Goal: Information Seeking & Learning: Learn about a topic

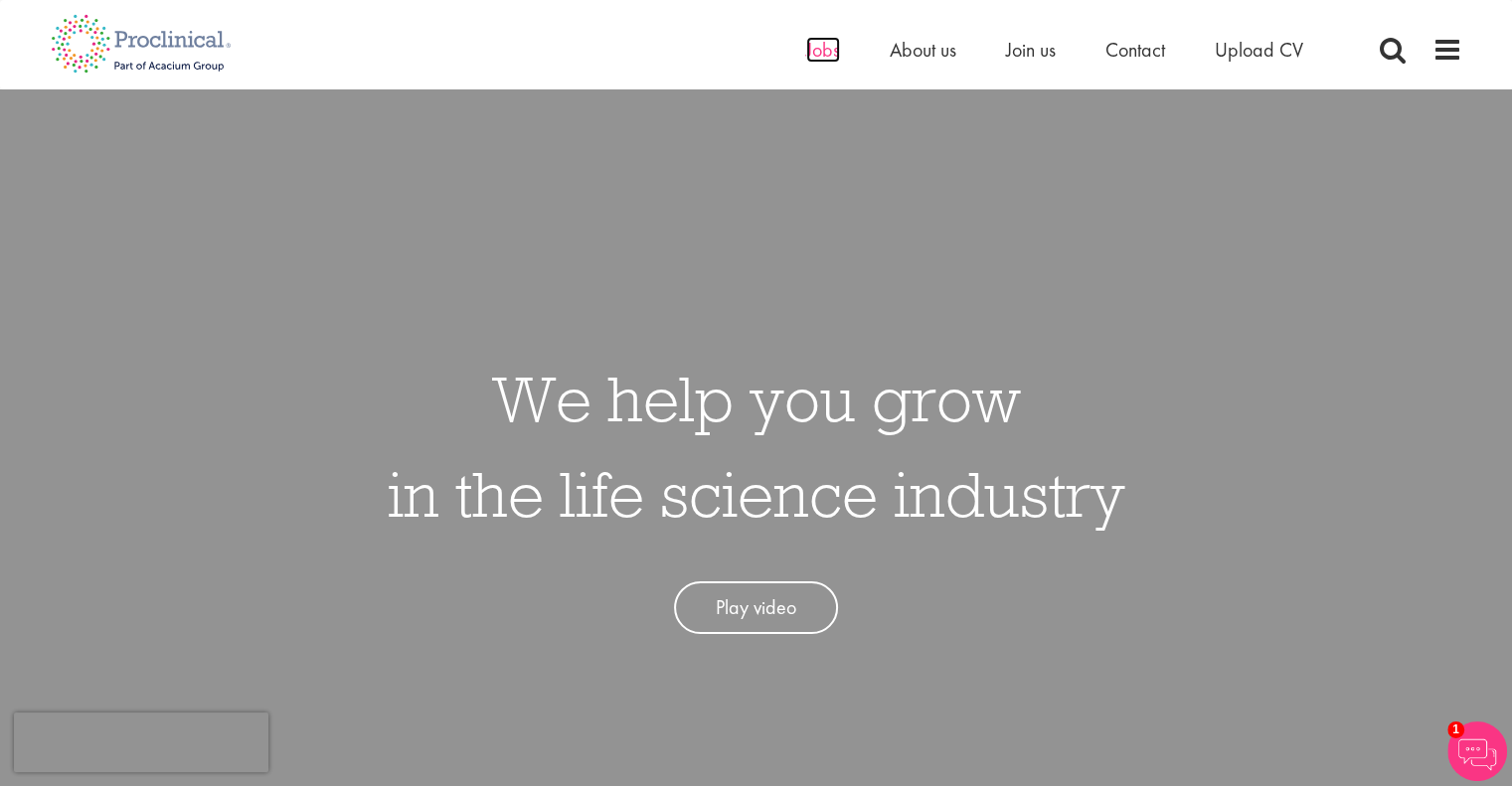
click at [833, 56] on span "Jobs" at bounding box center [823, 50] width 34 height 26
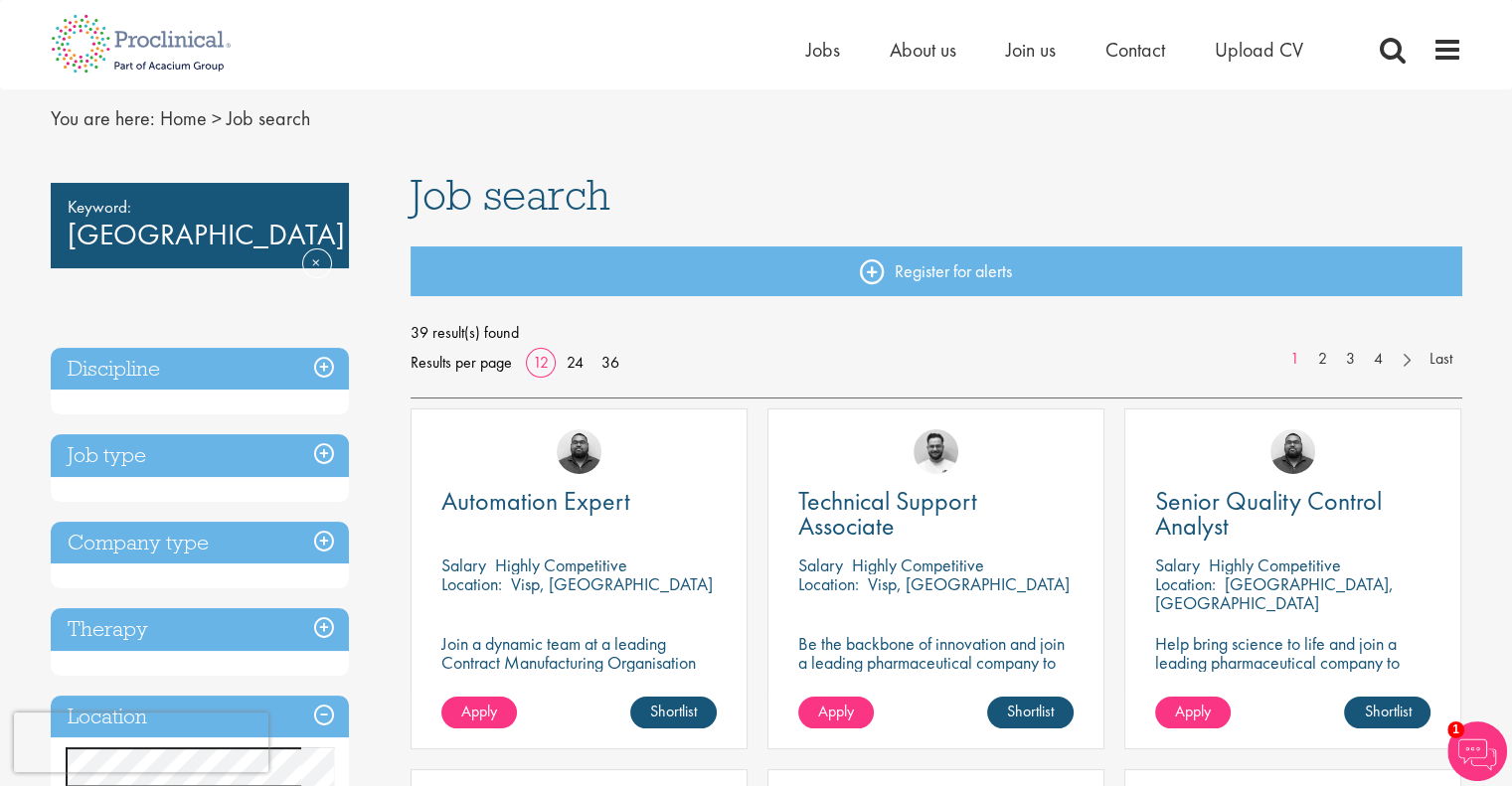
scroll to position [99, 0]
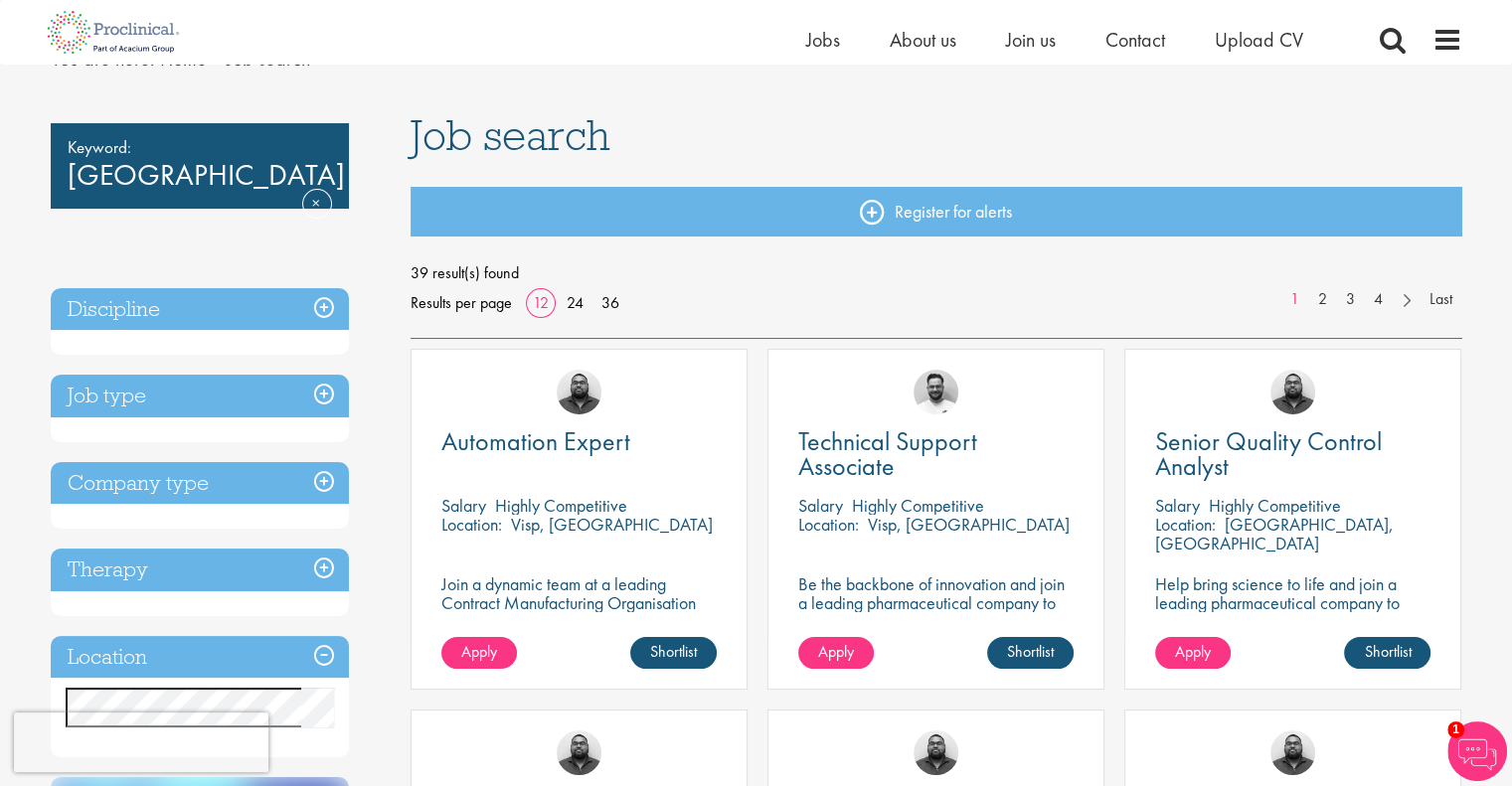
click at [251, 502] on h3 "Company type" at bounding box center [200, 483] width 299 height 43
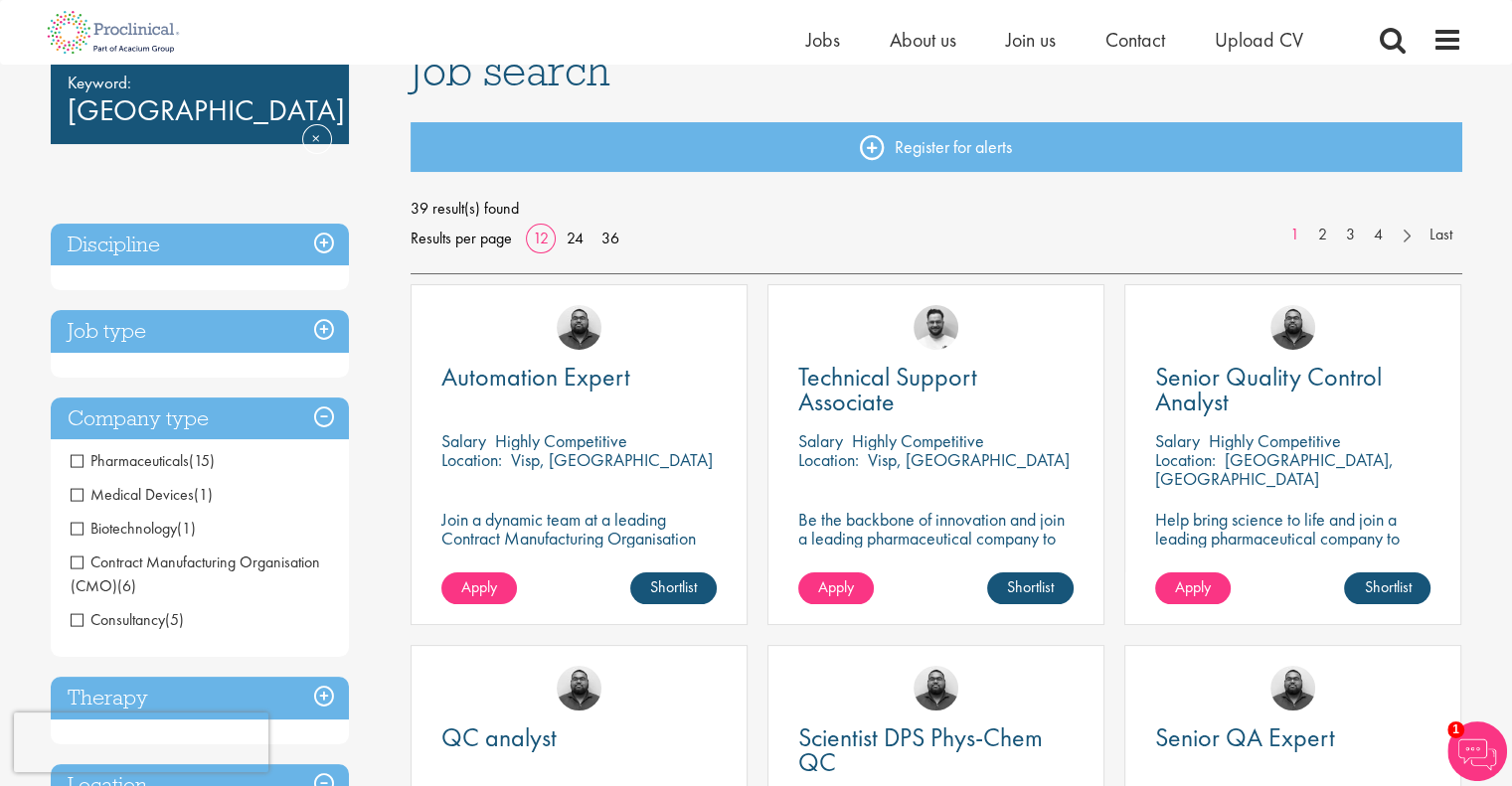
scroll to position [199, 0]
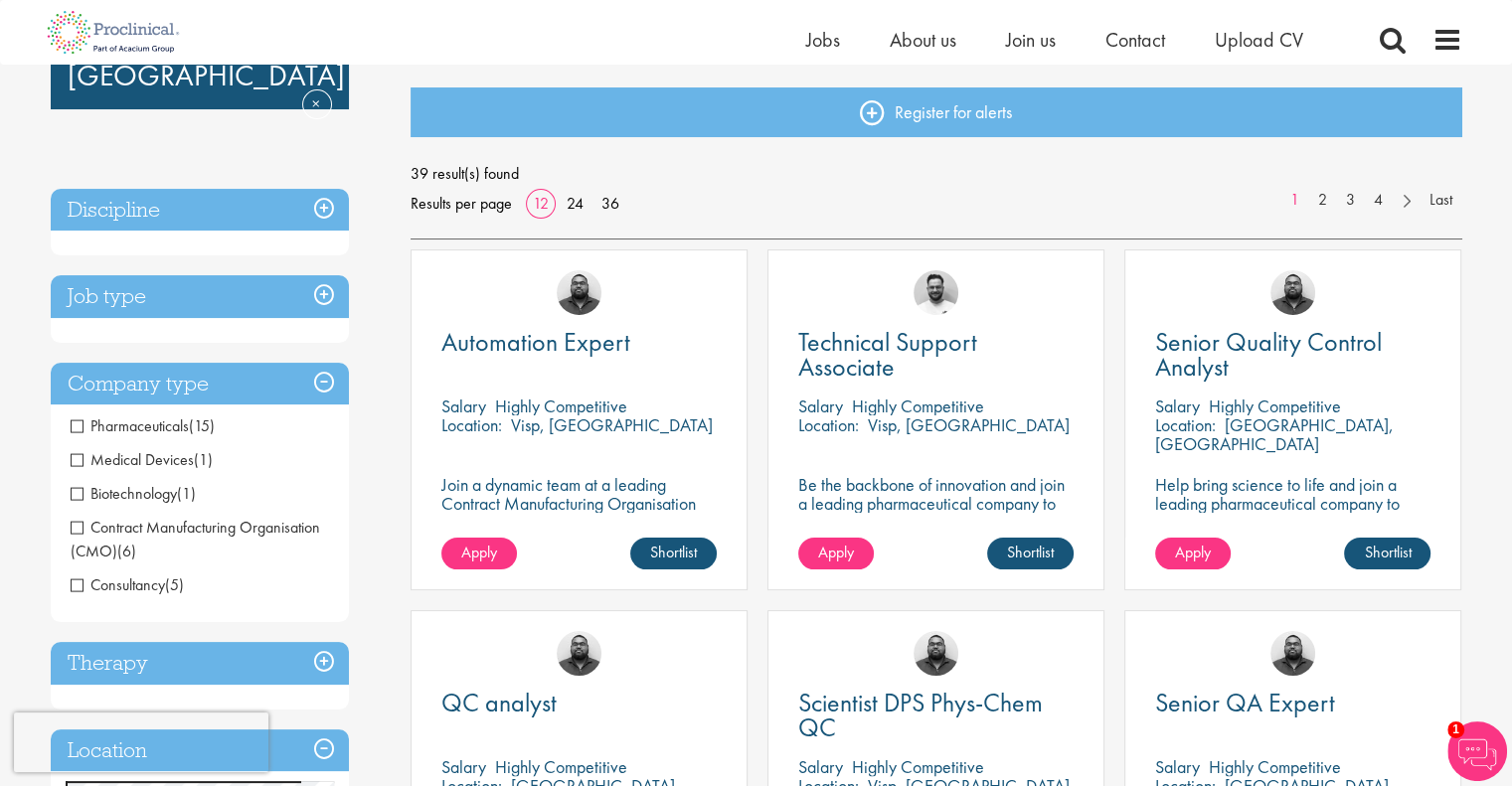
click at [74, 431] on span "Pharmaceuticals" at bounding box center [129, 425] width 118 height 21
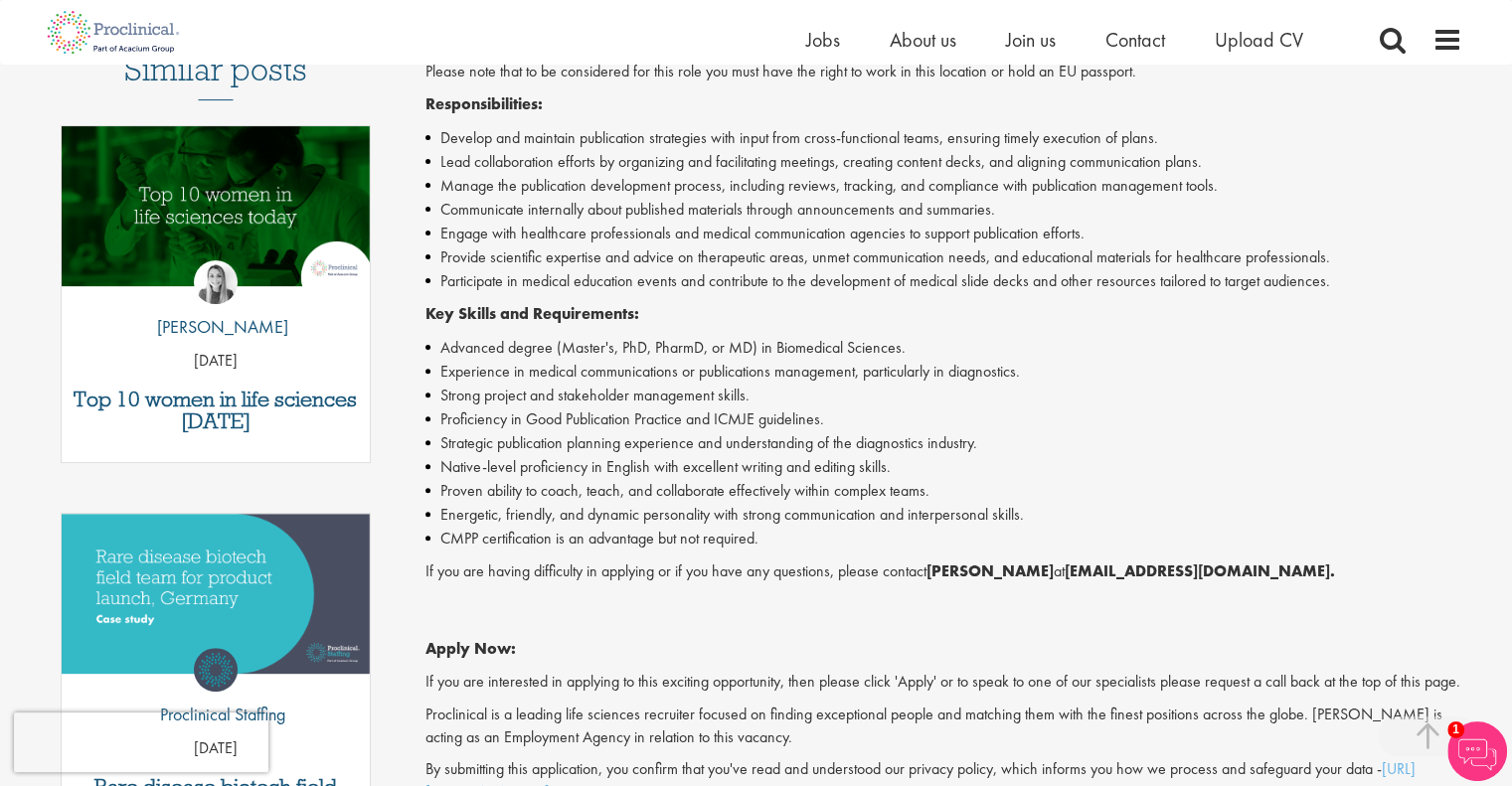
scroll to position [993, 0]
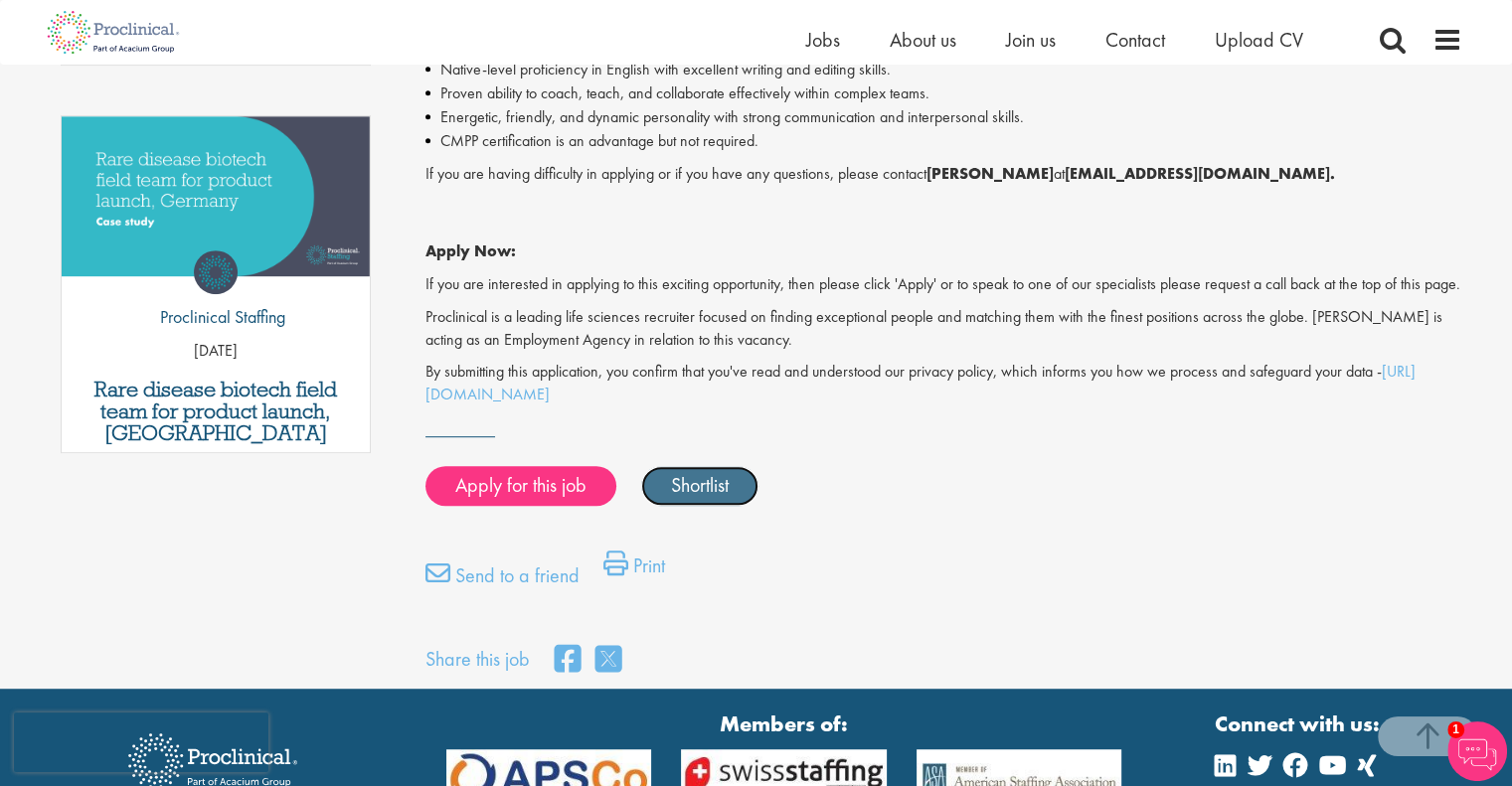
click at [721, 505] on link "Shortlist" at bounding box center [700, 486] width 117 height 40
click at [734, 505] on link "Shortlisted" at bounding box center [710, 486] width 138 height 40
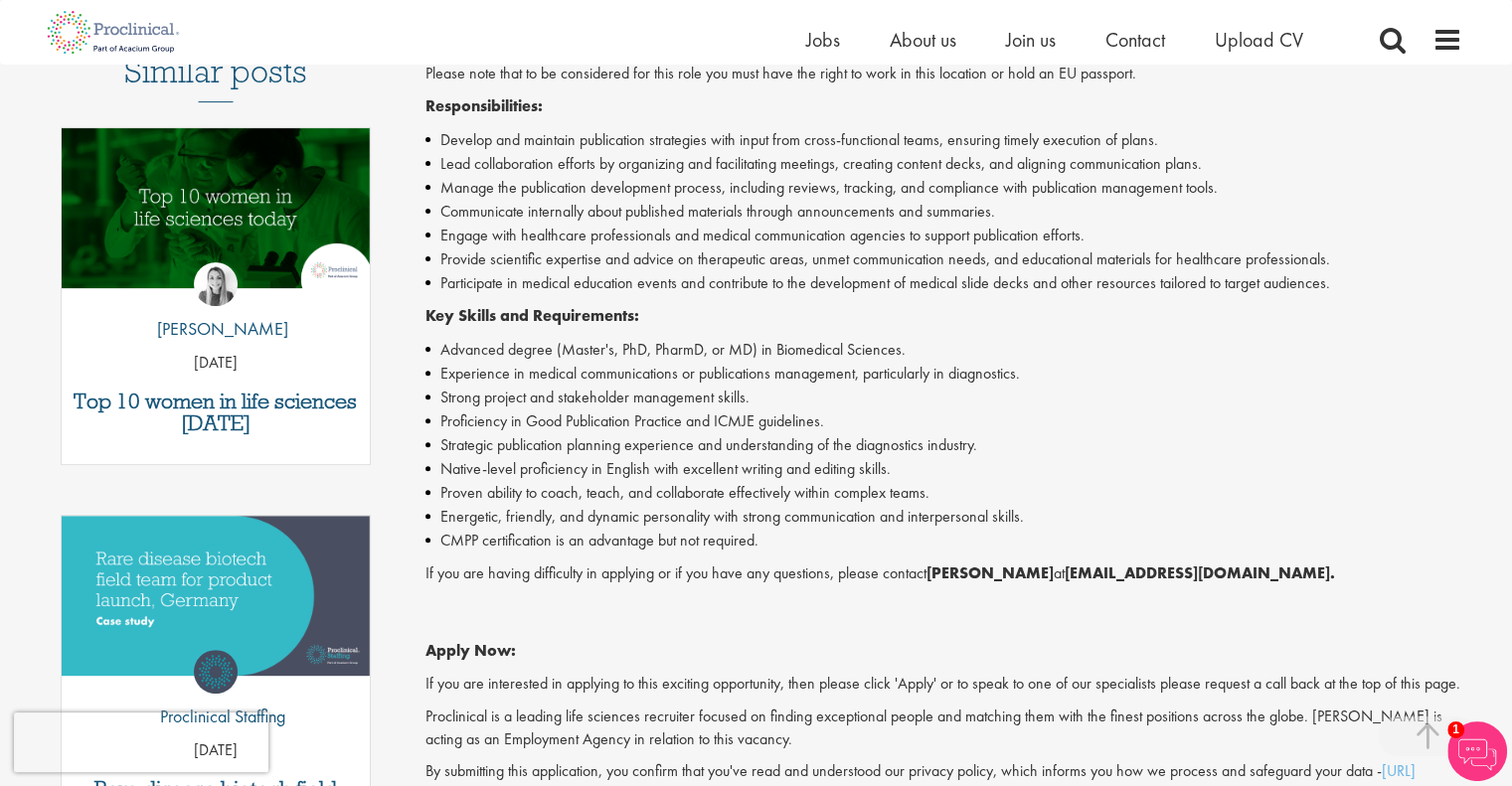
scroll to position [795, 0]
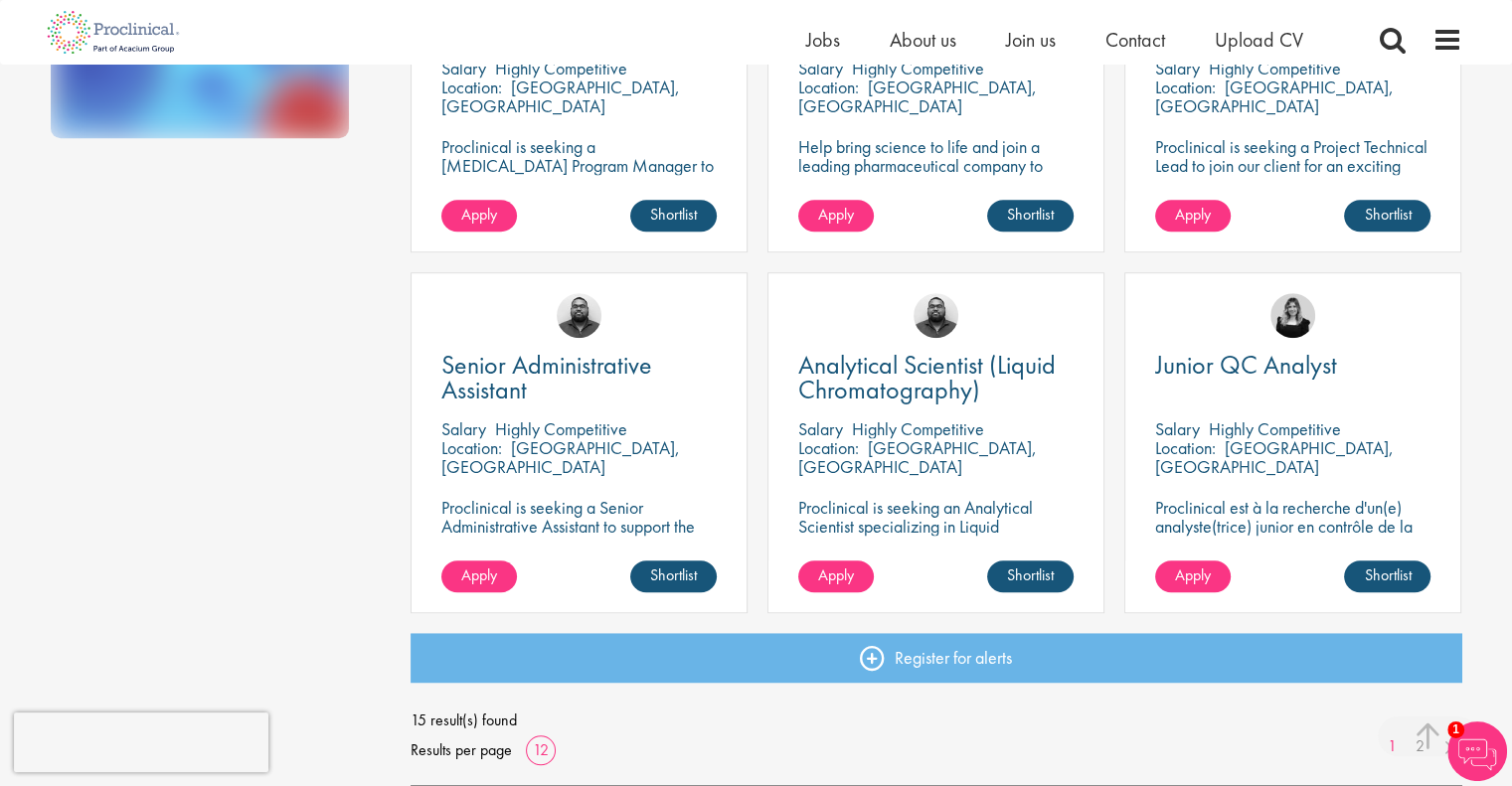
scroll to position [1490, 0]
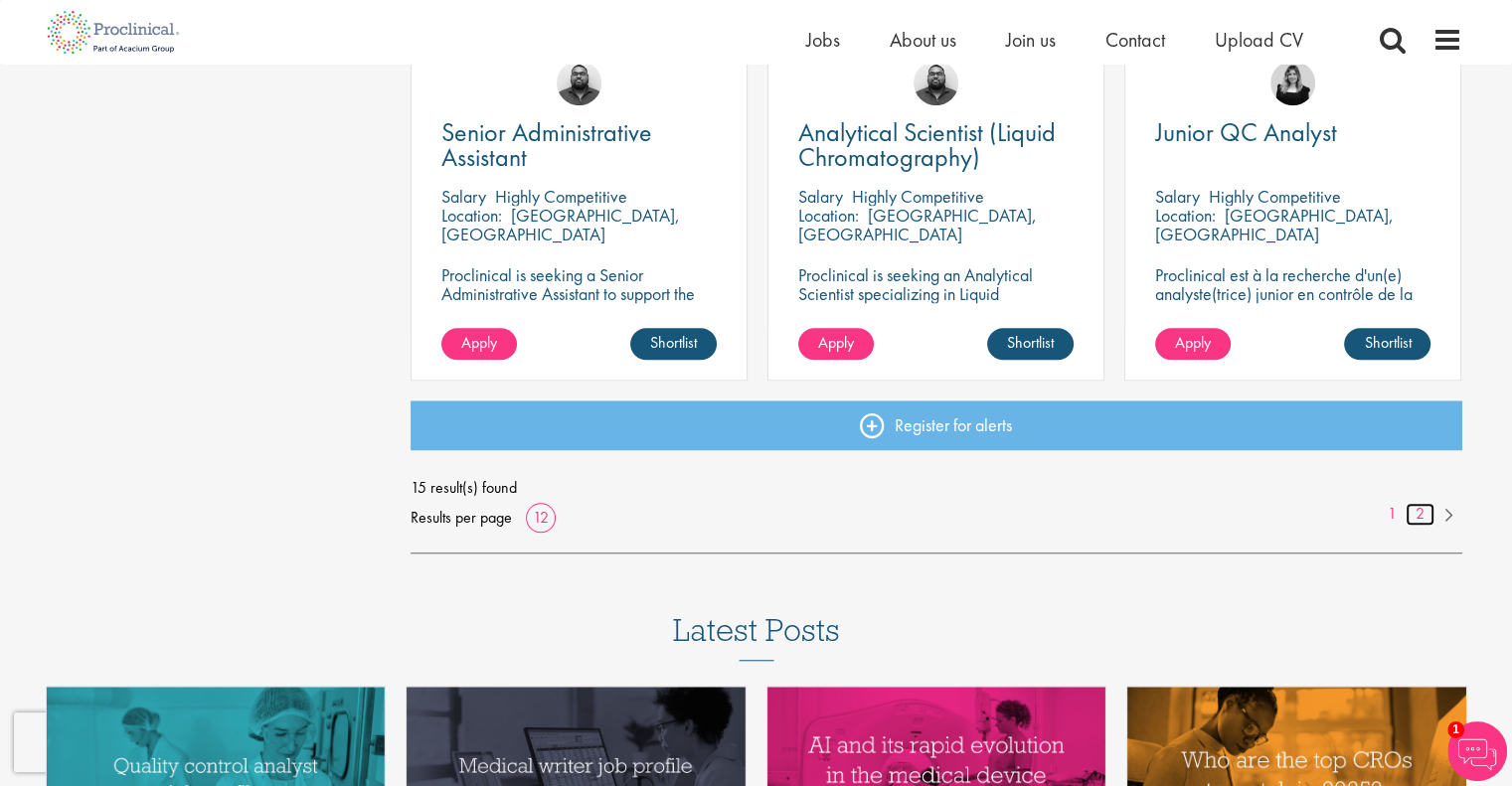
click at [1414, 509] on link "2" at bounding box center [1419, 513] width 29 height 23
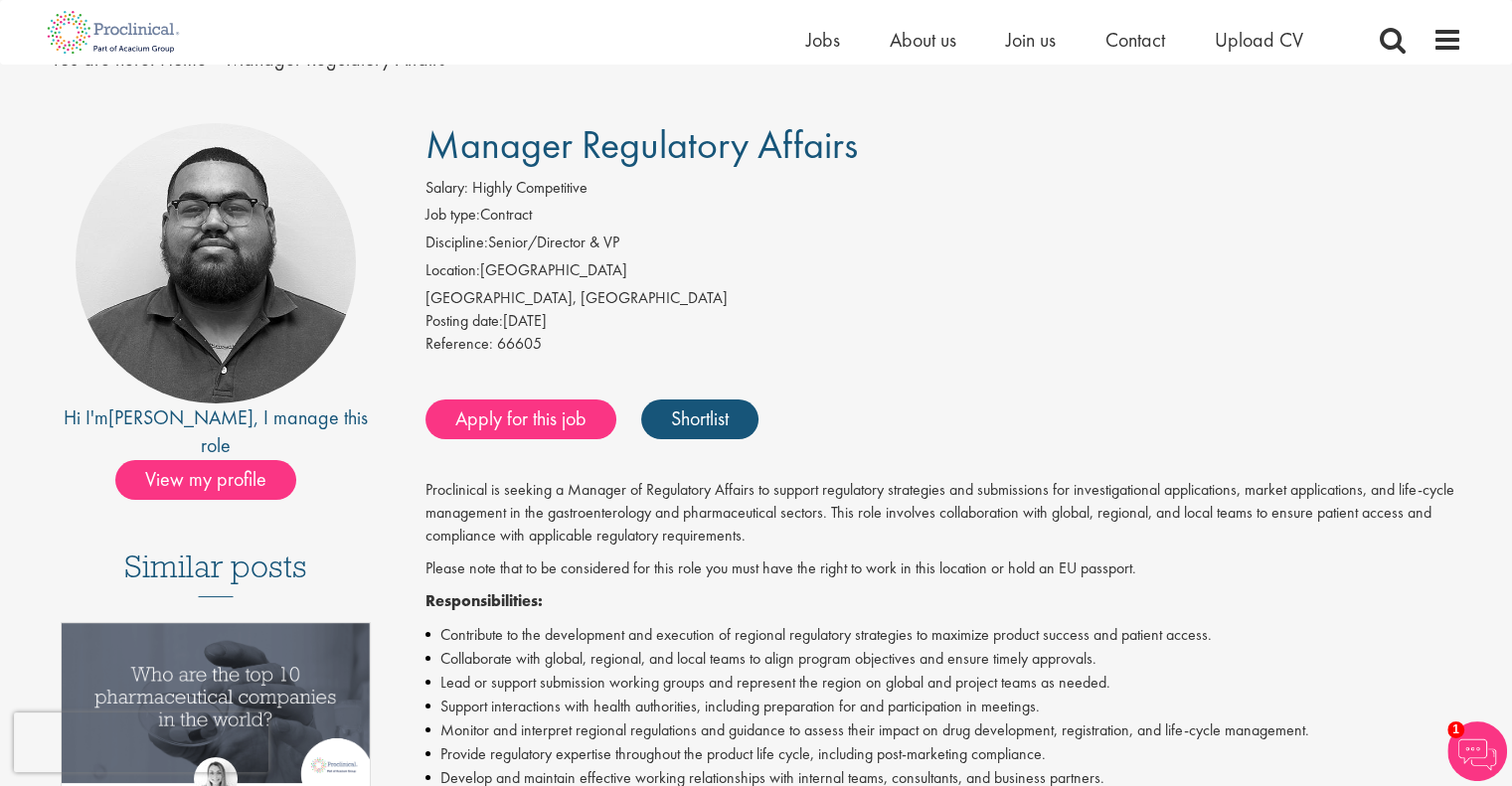
scroll to position [397, 0]
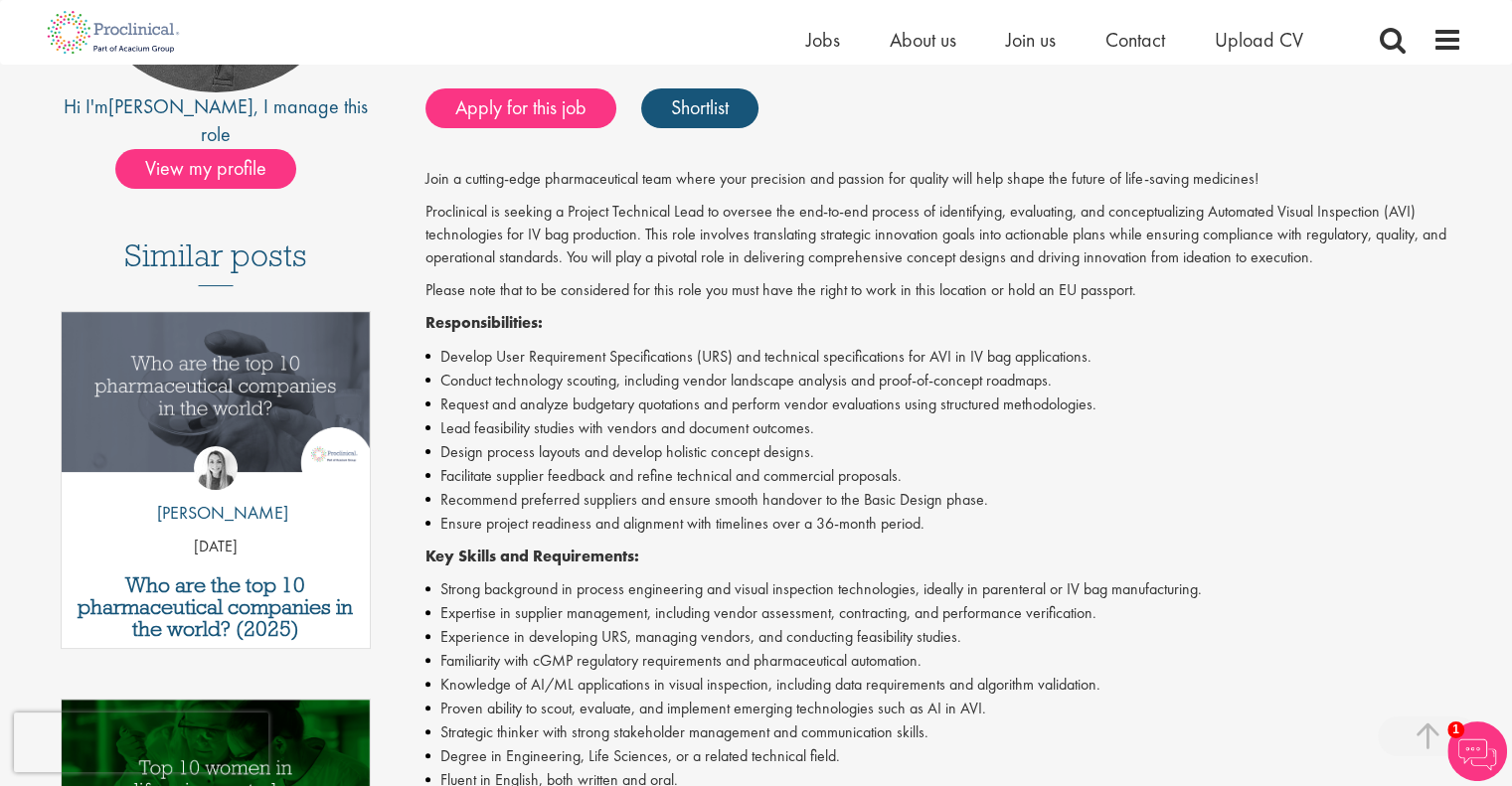
scroll to position [496, 0]
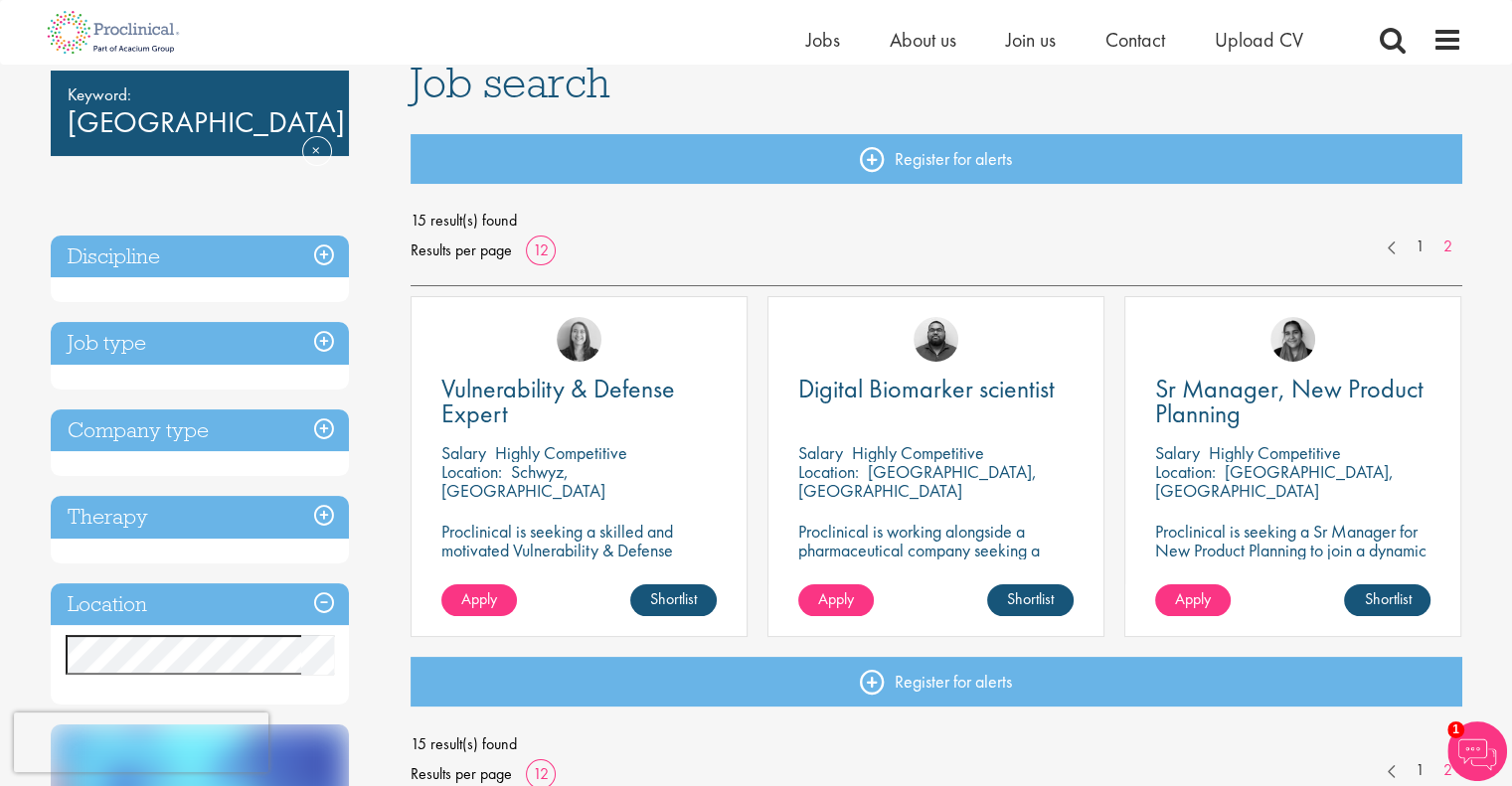
scroll to position [199, 0]
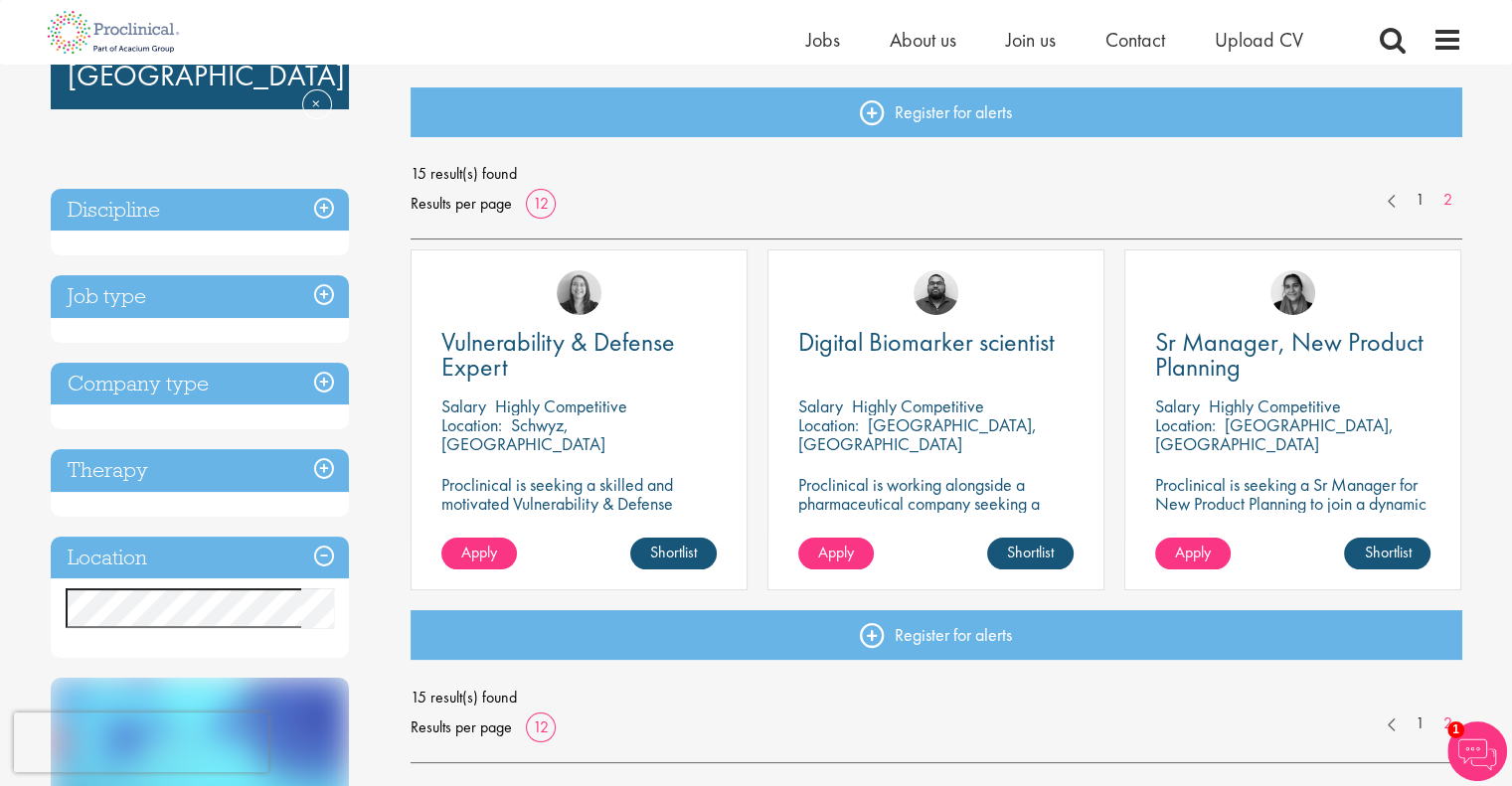
click at [168, 297] on h3 "Job type" at bounding box center [200, 296] width 299 height 43
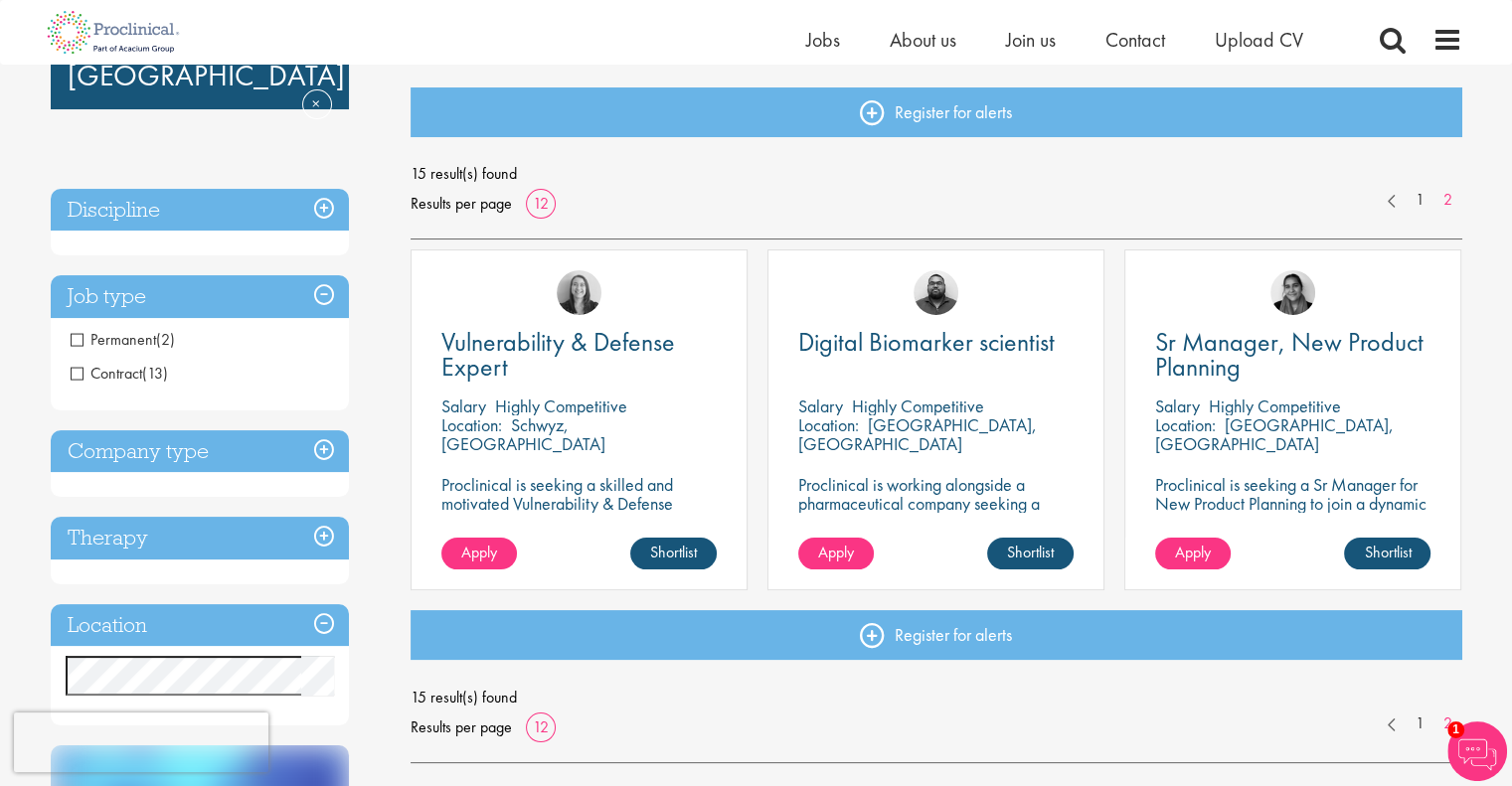
click at [196, 211] on h3 "Discipline" at bounding box center [200, 210] width 299 height 43
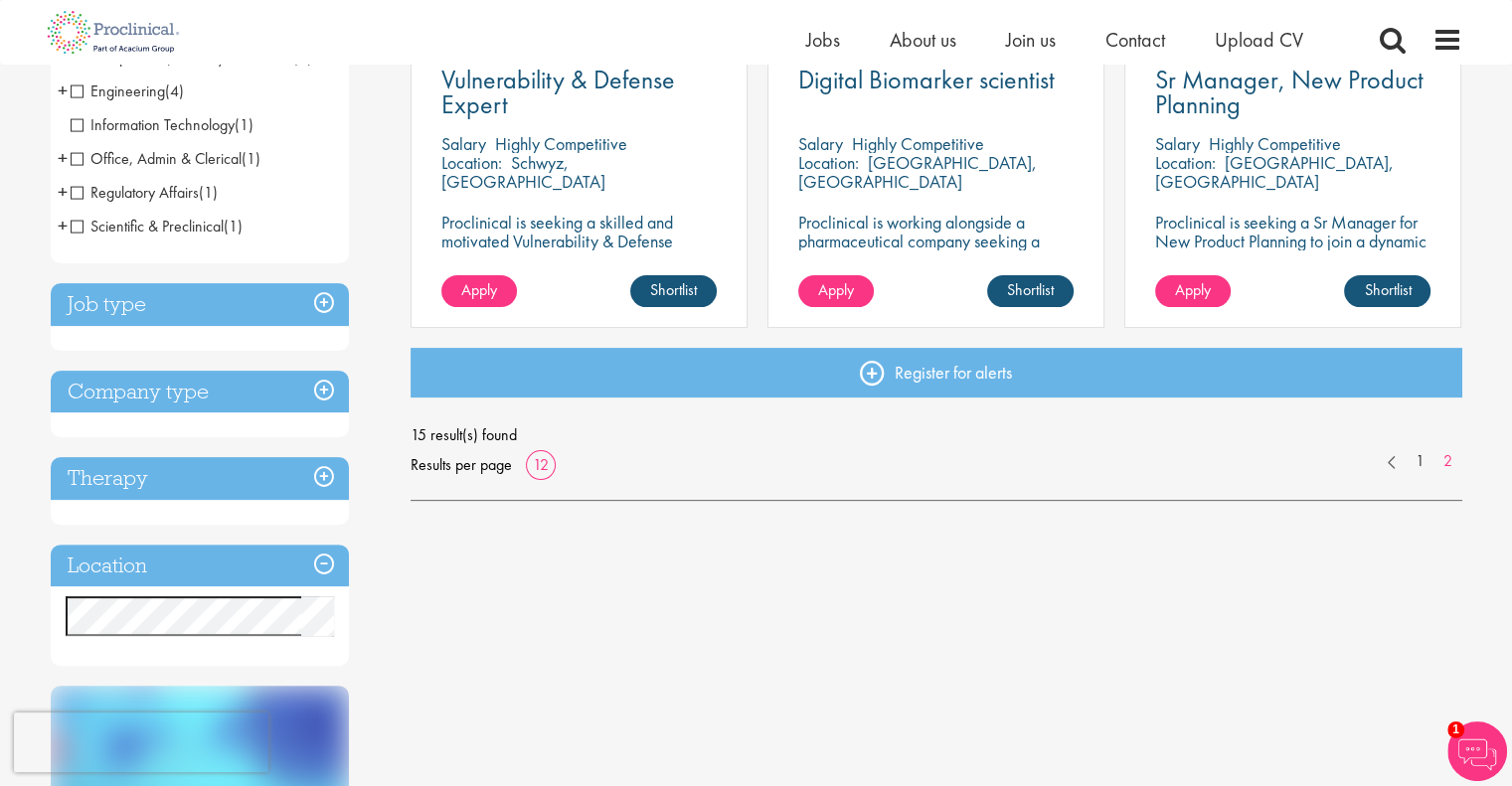
scroll to position [596, 0]
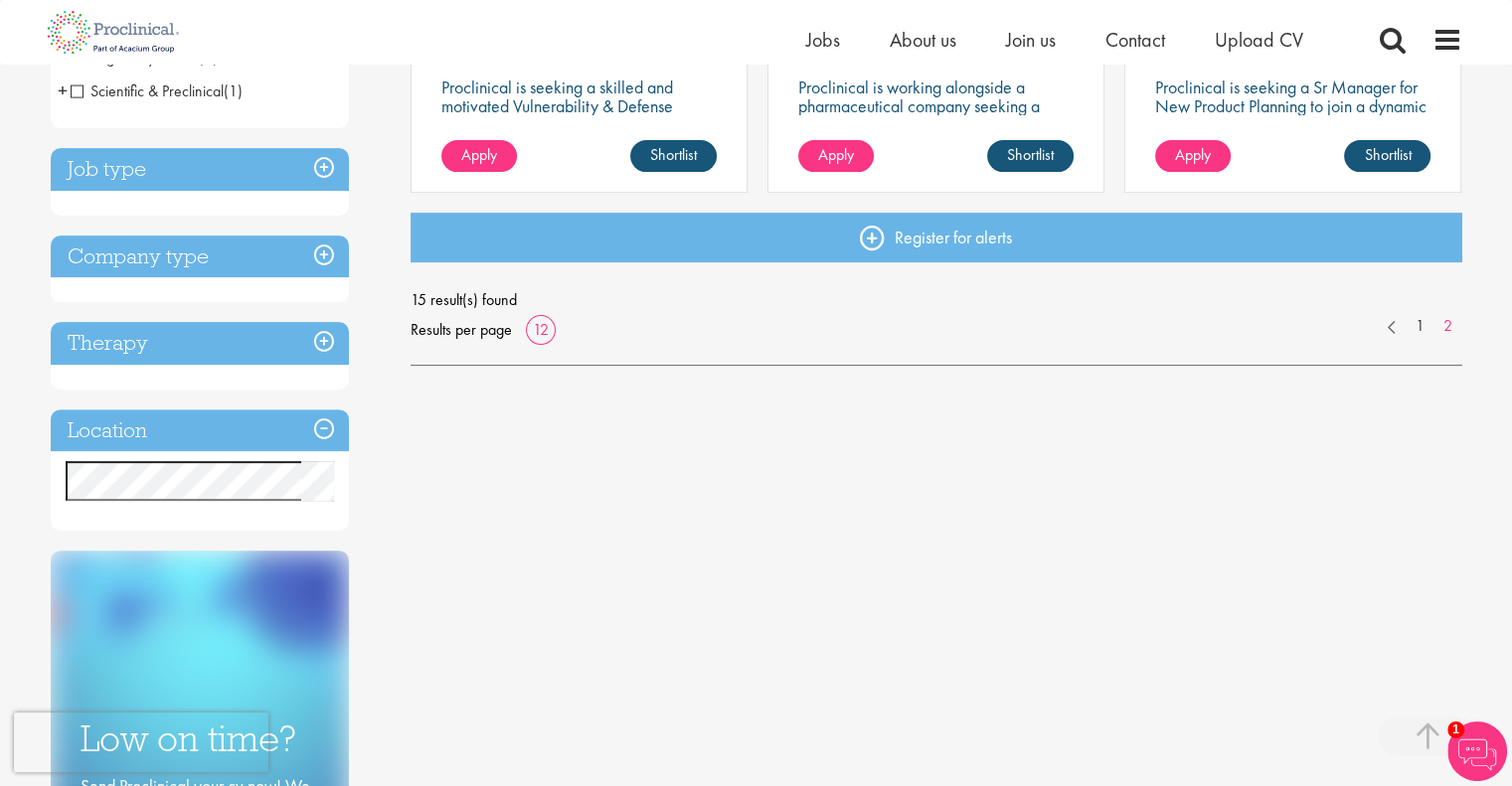
click at [246, 341] on h3 "Therapy" at bounding box center [200, 343] width 299 height 43
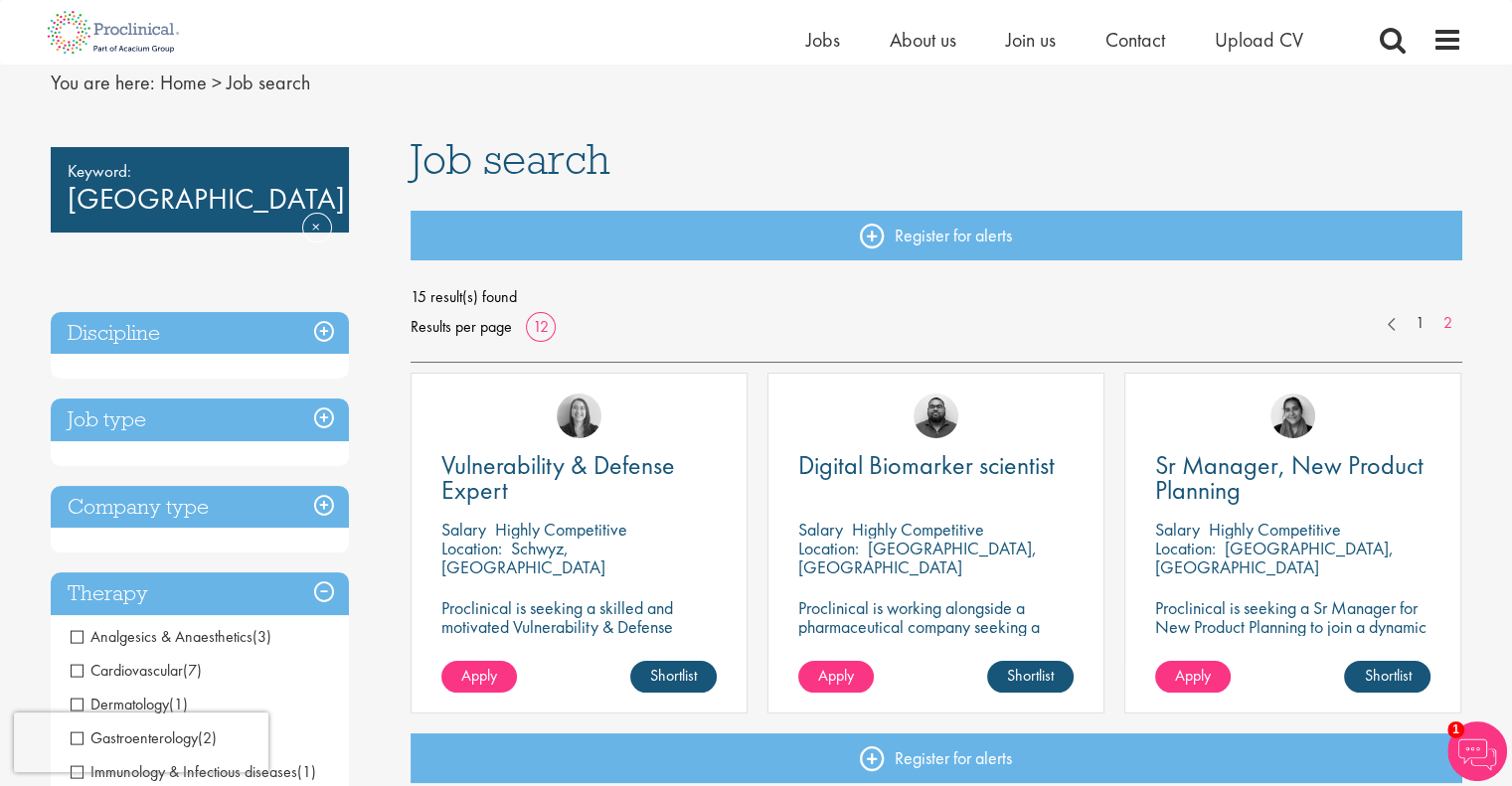
scroll to position [0, 0]
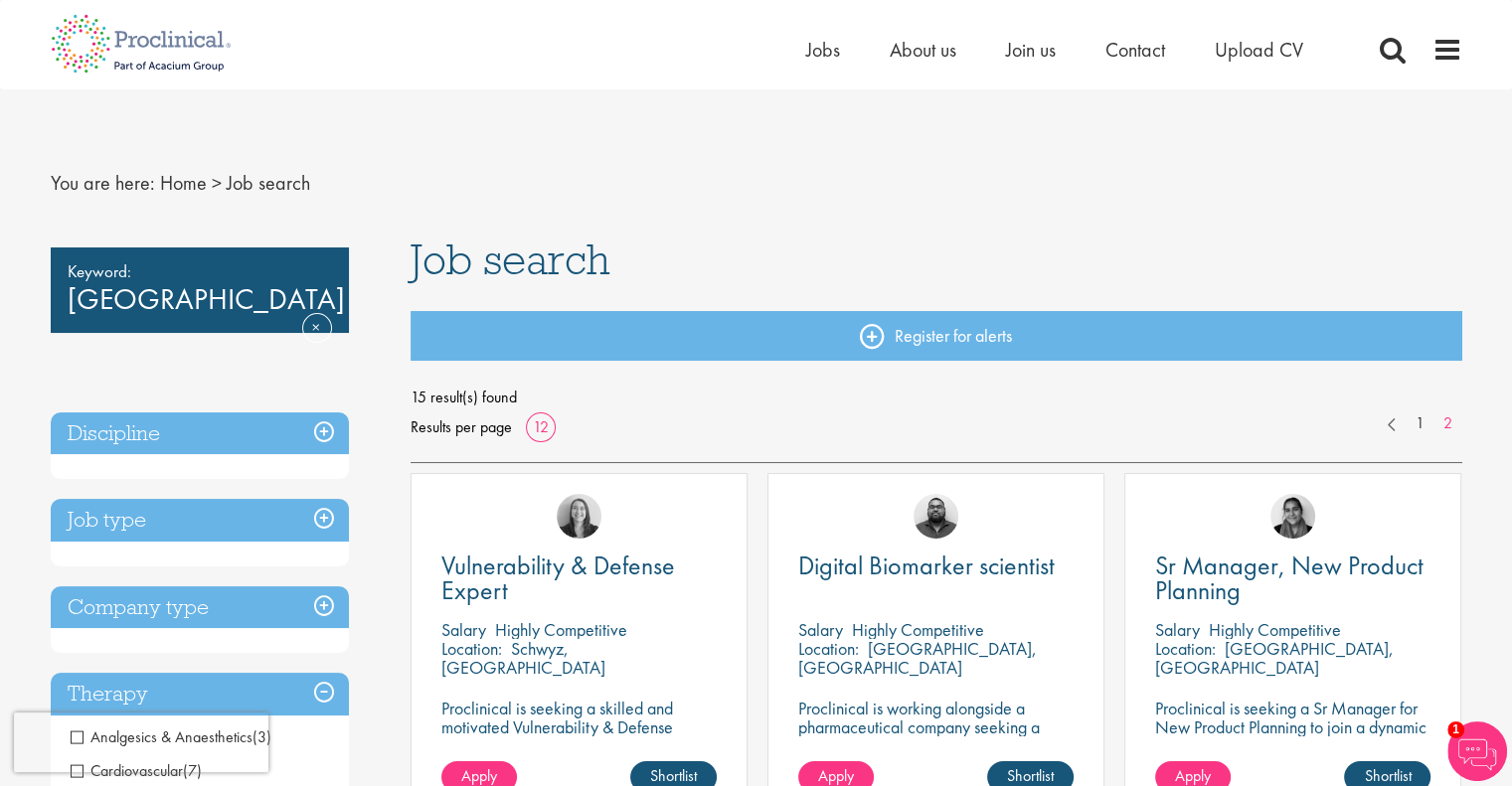
click at [278, 420] on h3 "Discipline" at bounding box center [200, 433] width 299 height 43
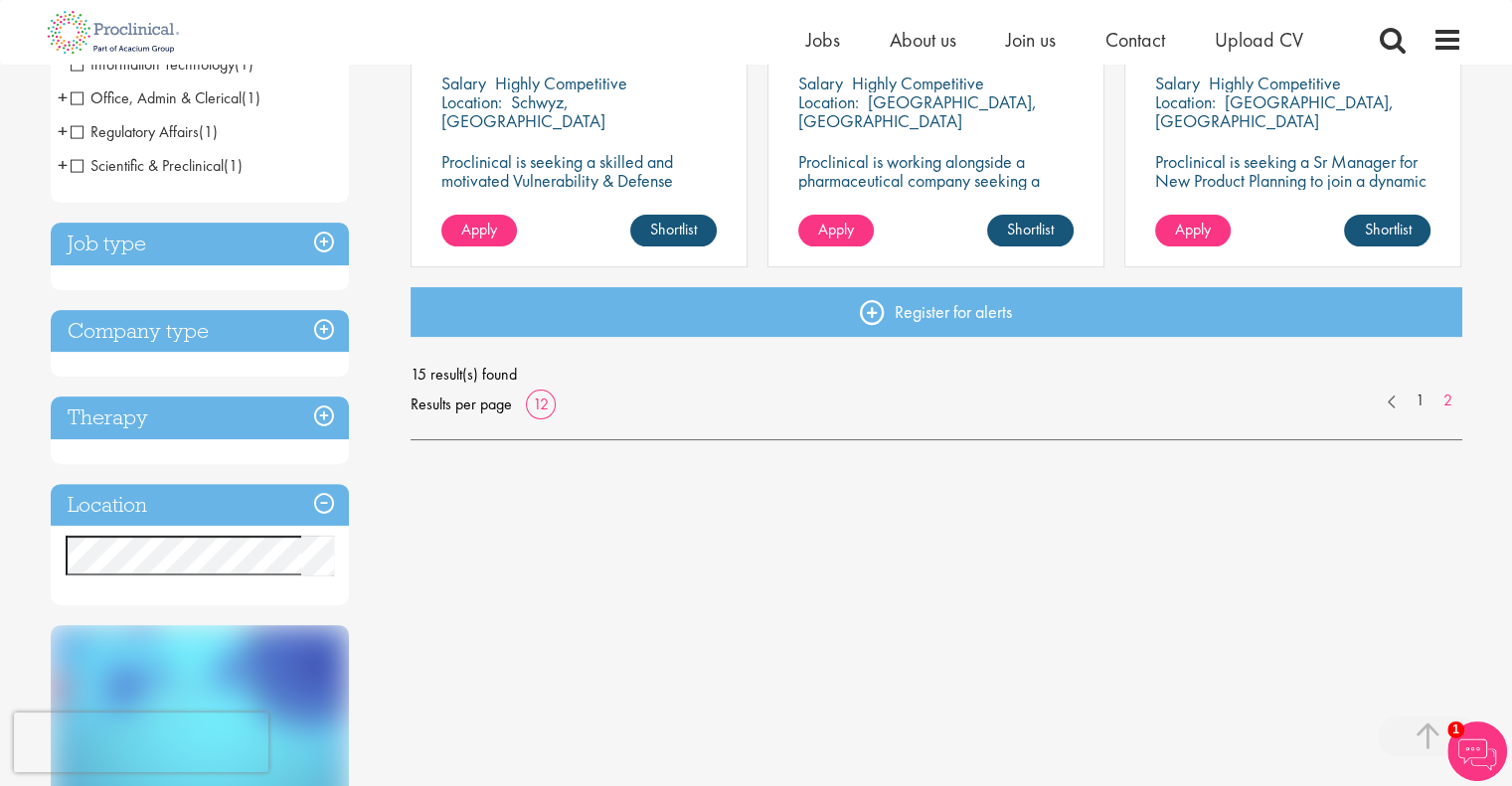
scroll to position [695, 0]
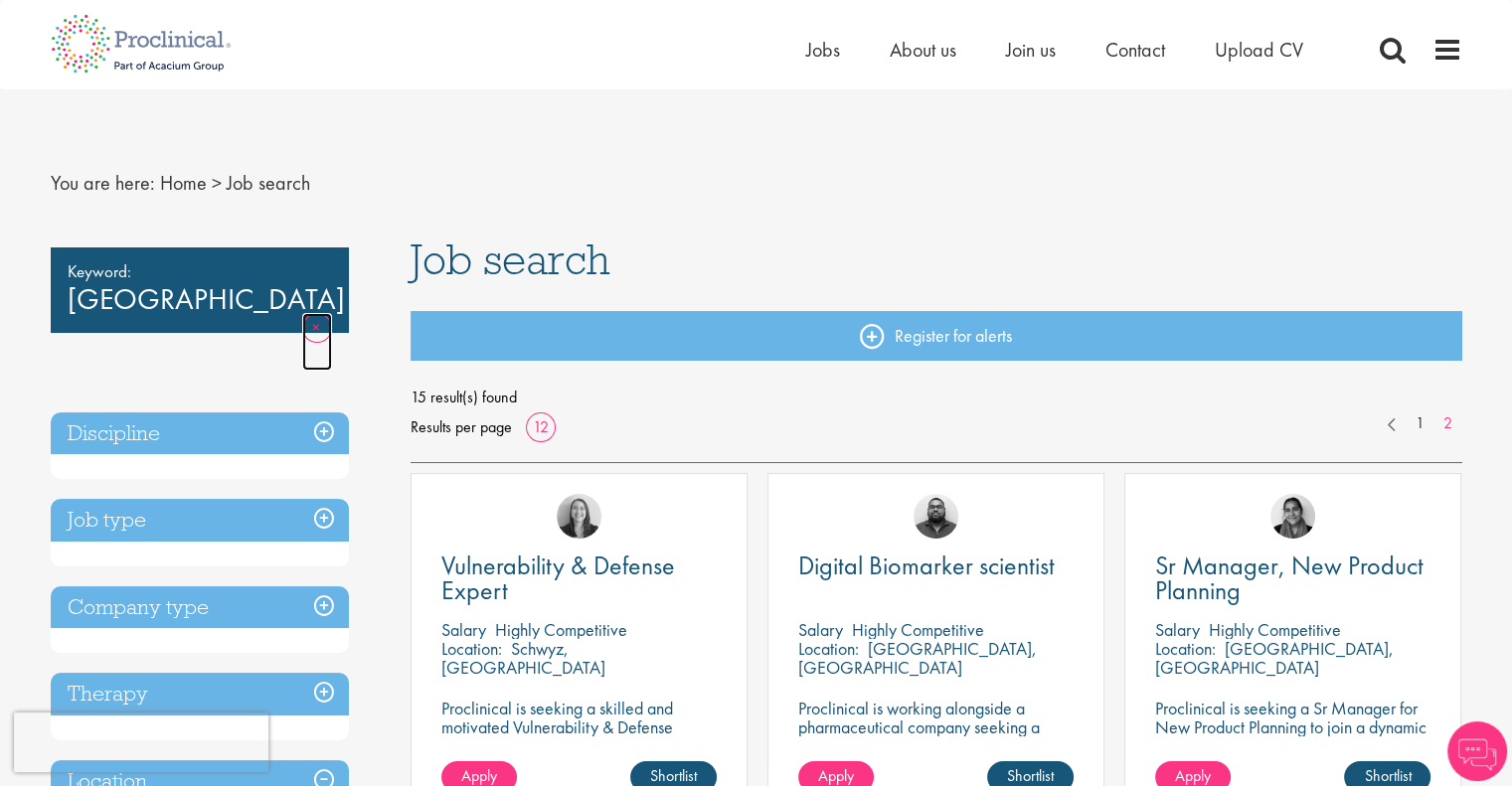
click at [310, 313] on link "Remove" at bounding box center [318, 342] width 30 height 58
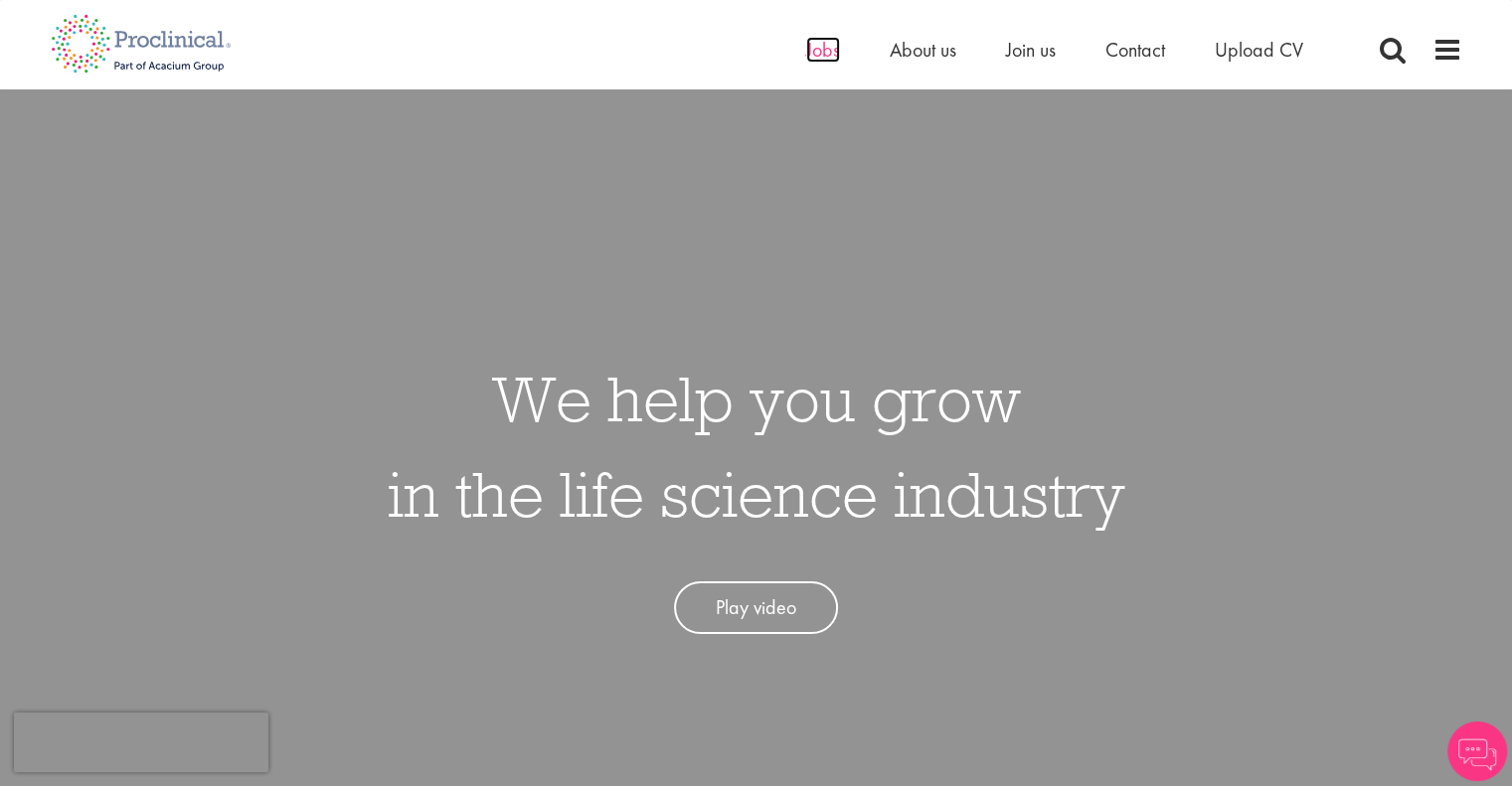
click at [819, 54] on span "Jobs" at bounding box center [823, 50] width 34 height 26
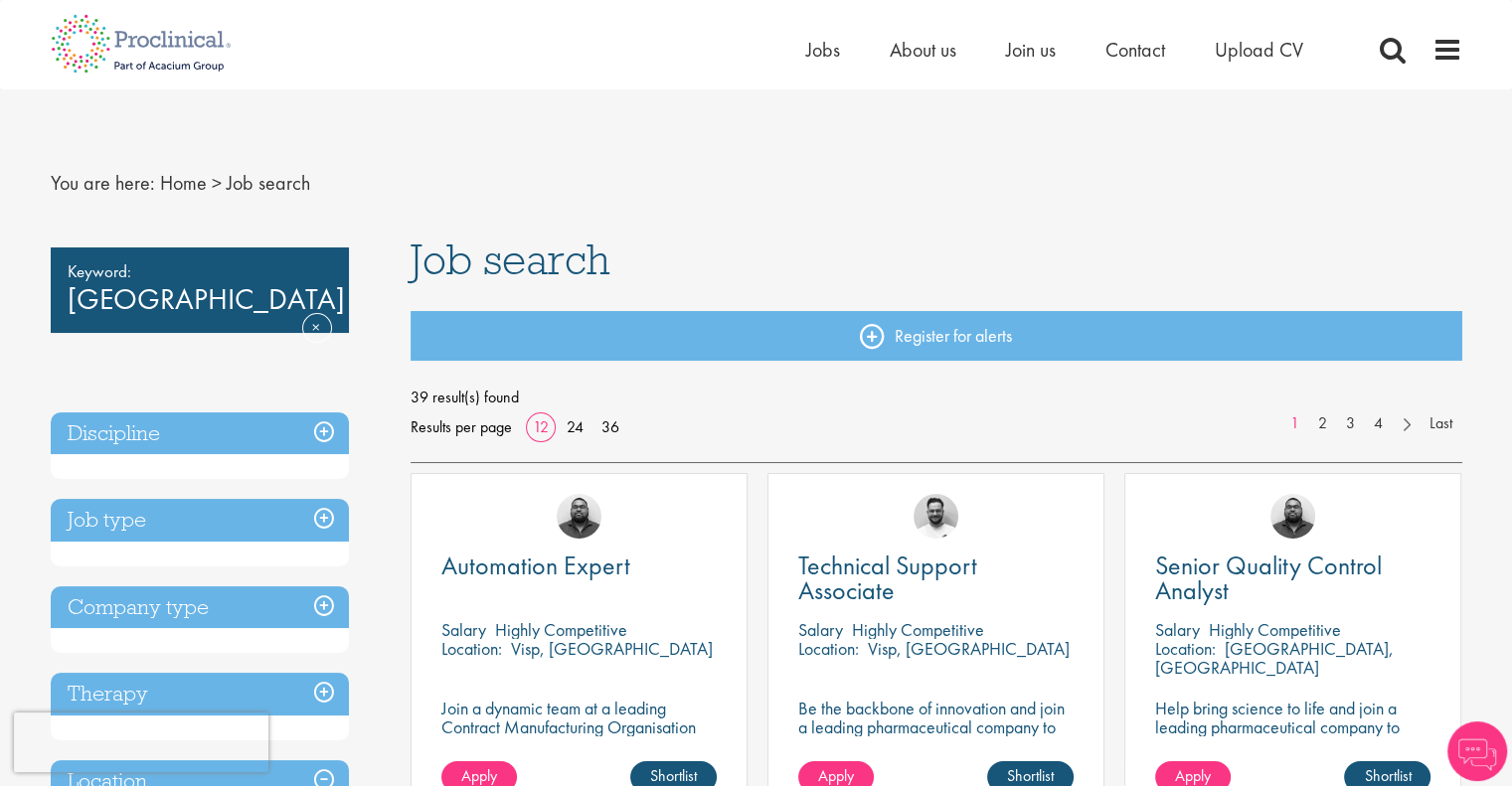
click at [260, 442] on h3 "Discipline" at bounding box center [200, 433] width 299 height 43
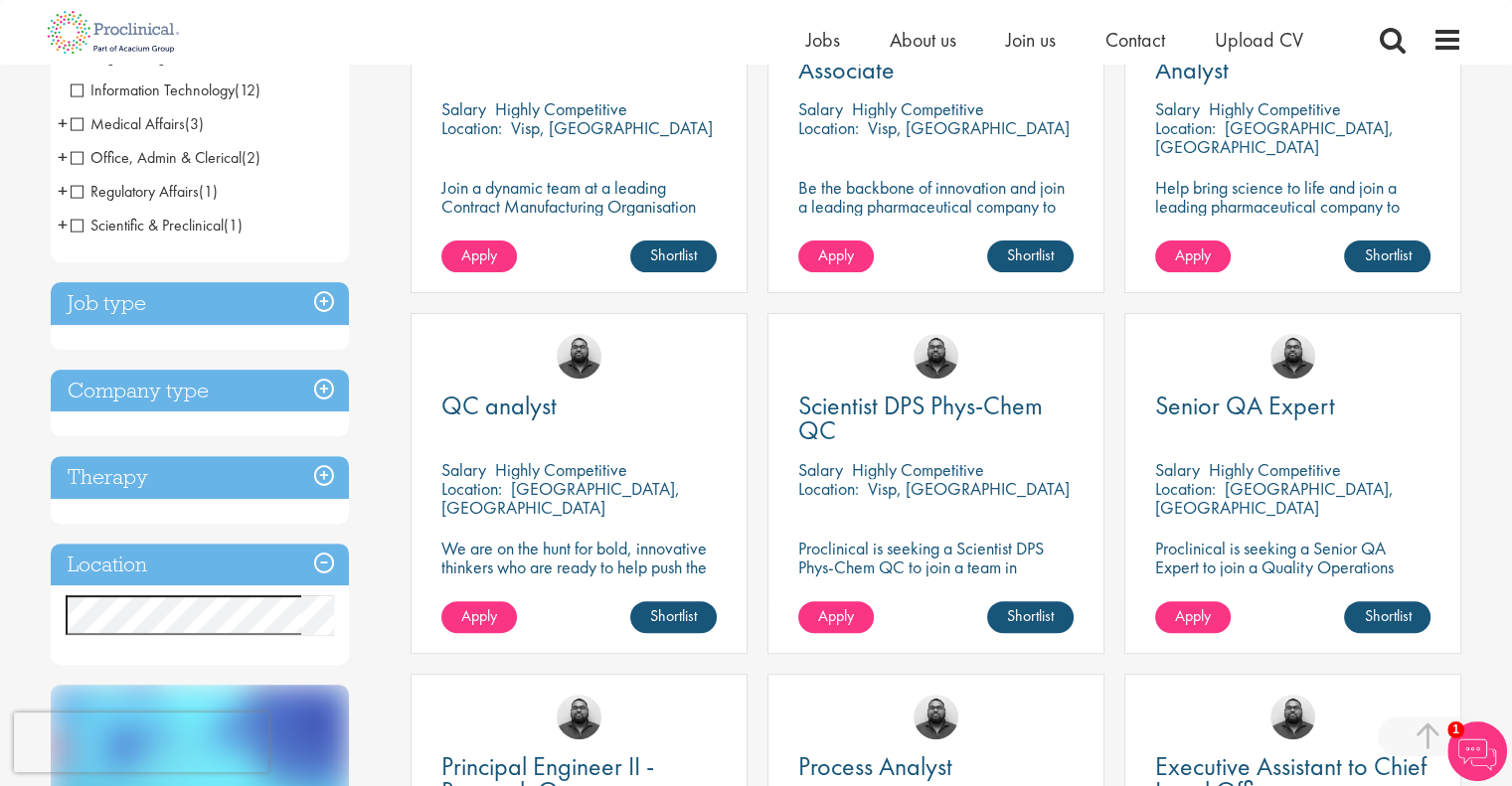
scroll to position [496, 0]
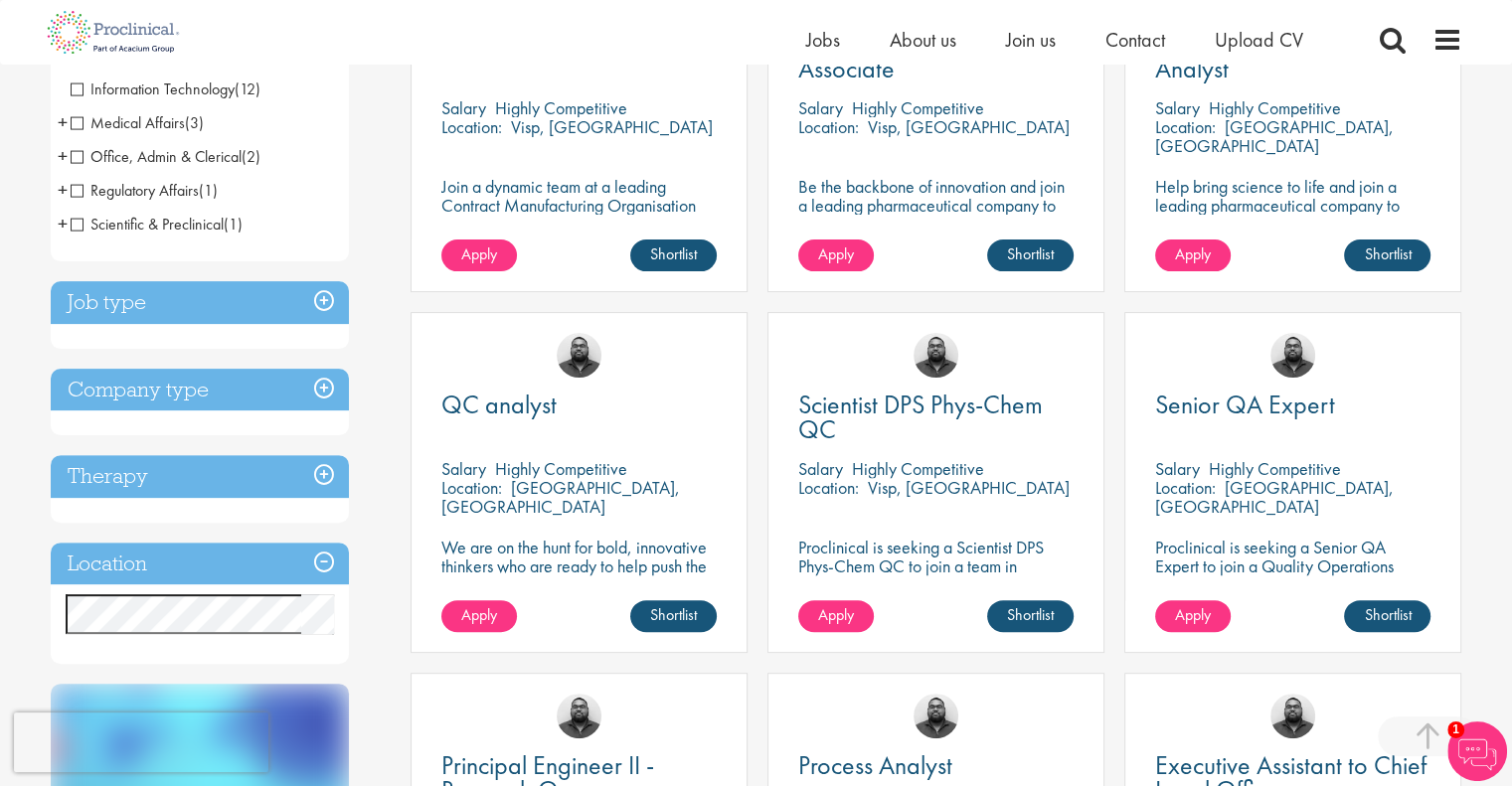
click at [278, 399] on h3 "Company type" at bounding box center [200, 389] width 299 height 43
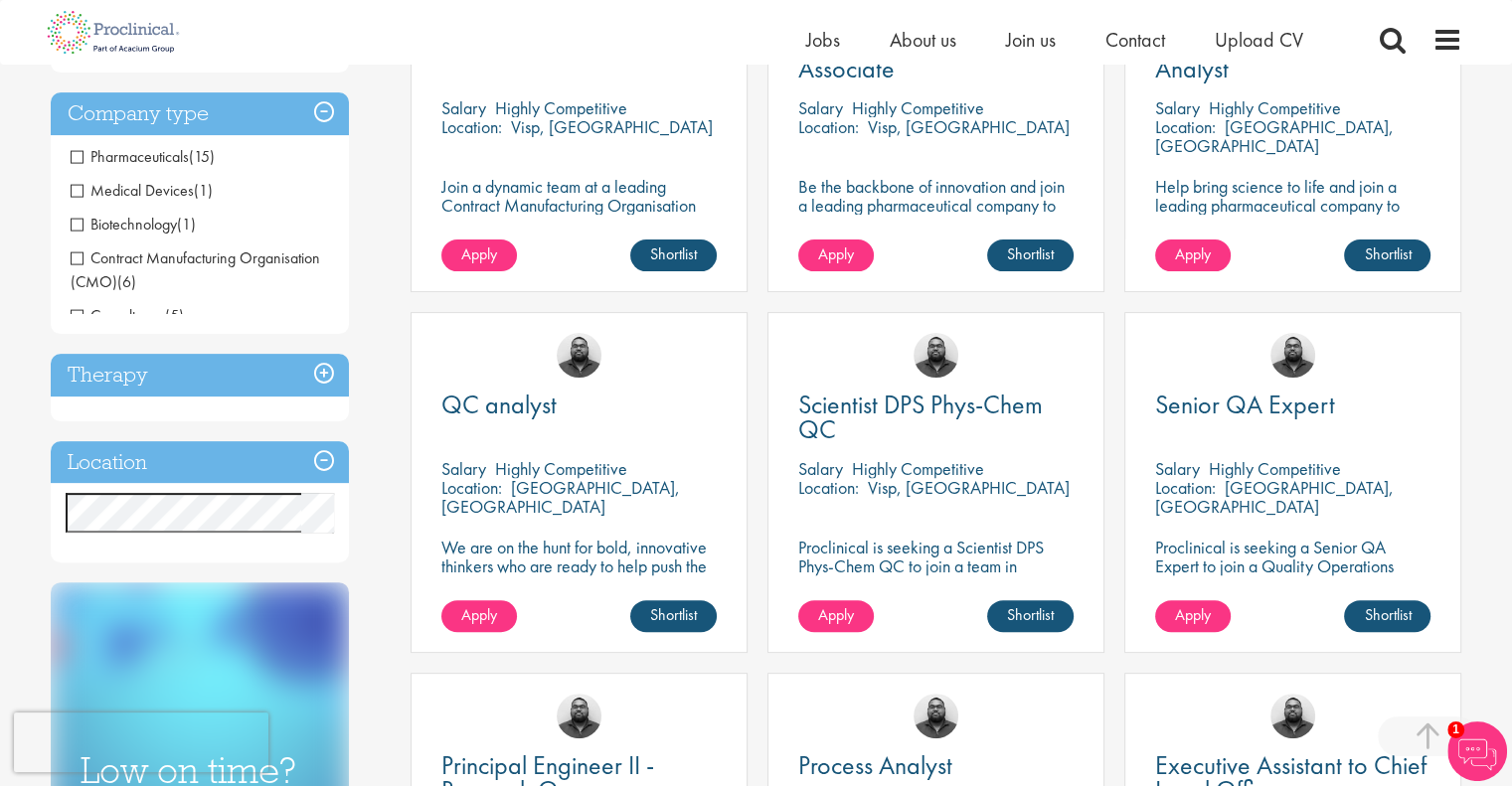
scroll to position [495, 0]
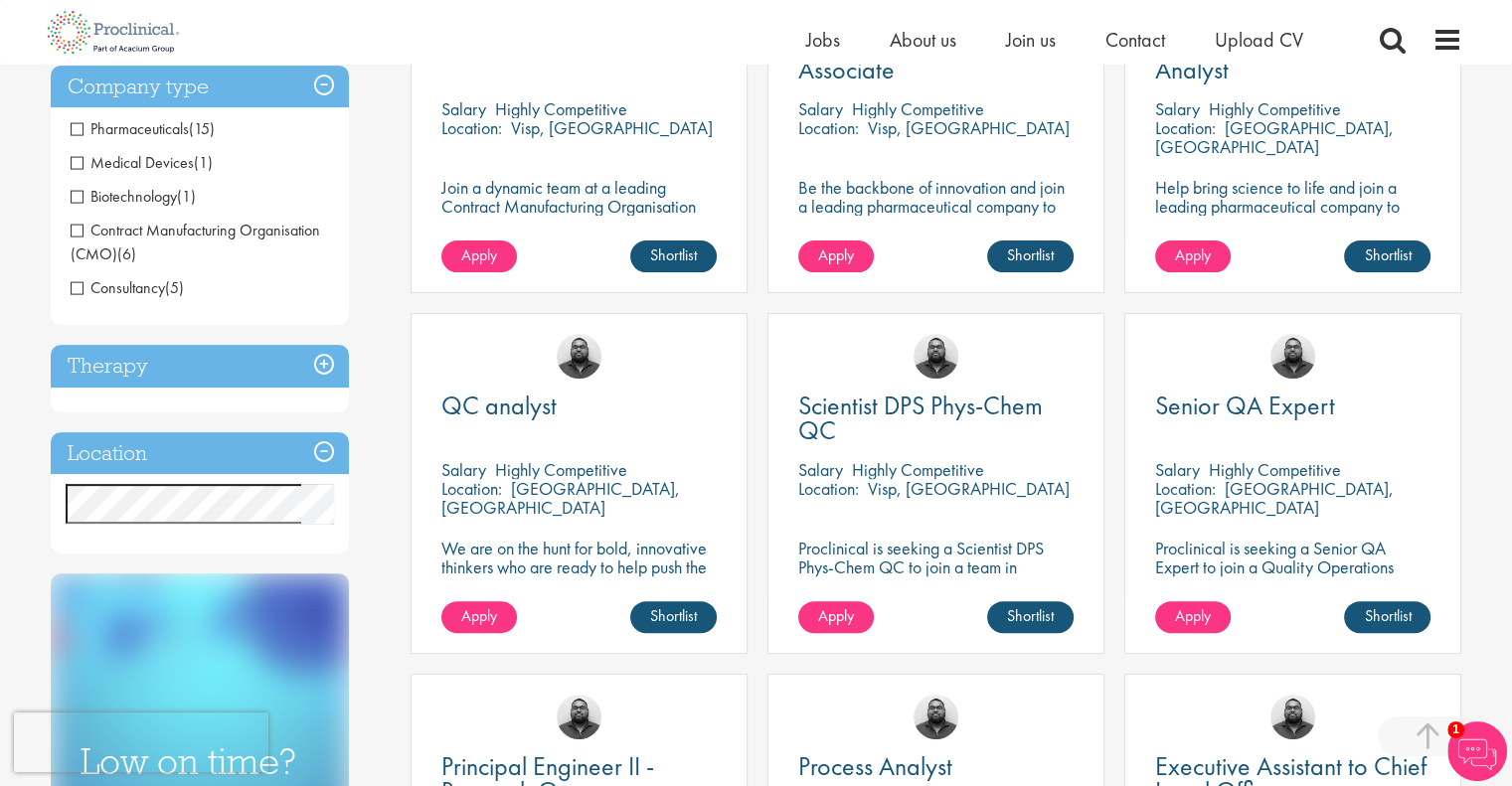
click at [76, 203] on span "Biotechnology" at bounding box center [123, 196] width 107 height 21
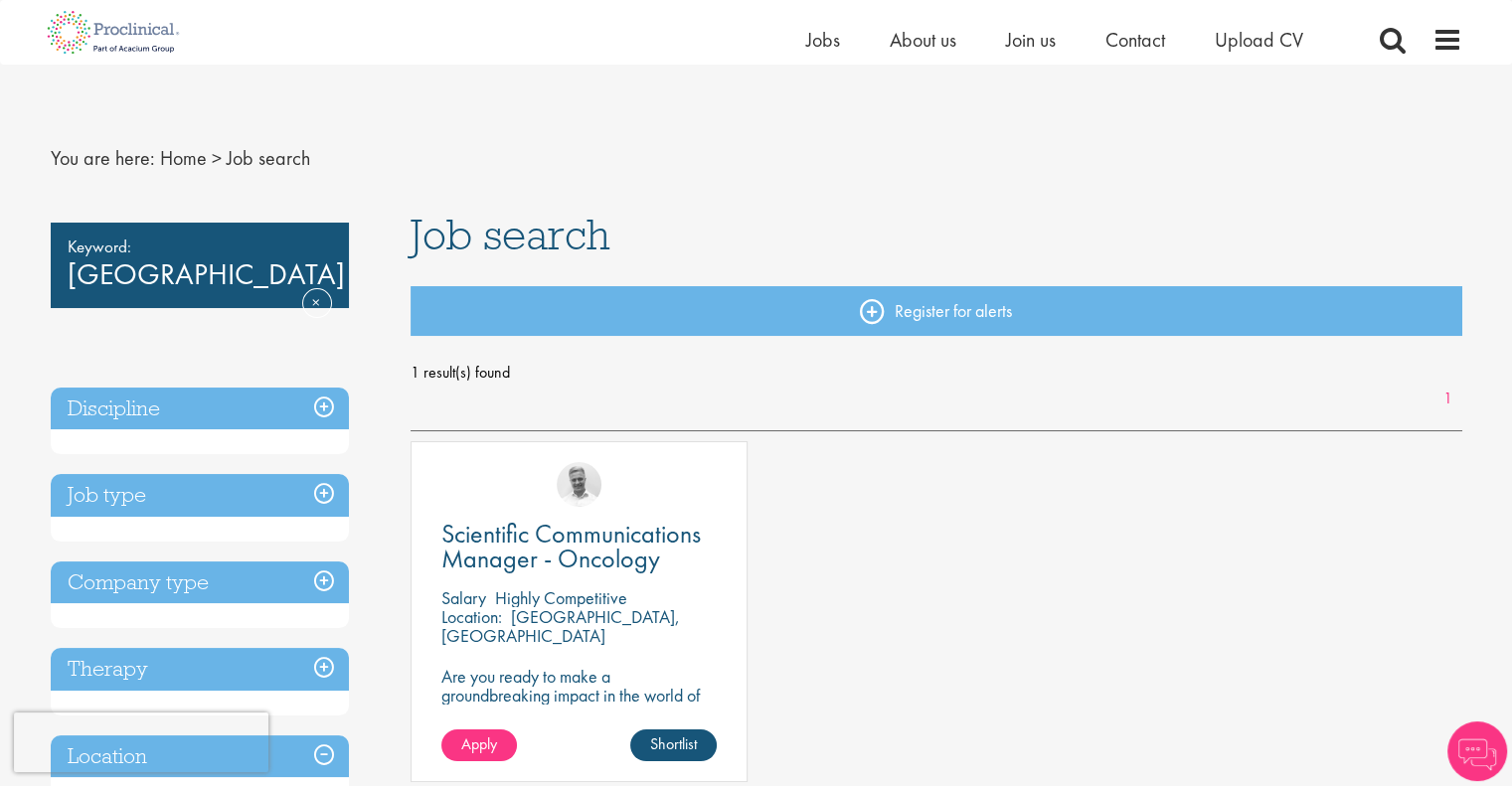
scroll to position [199, 0]
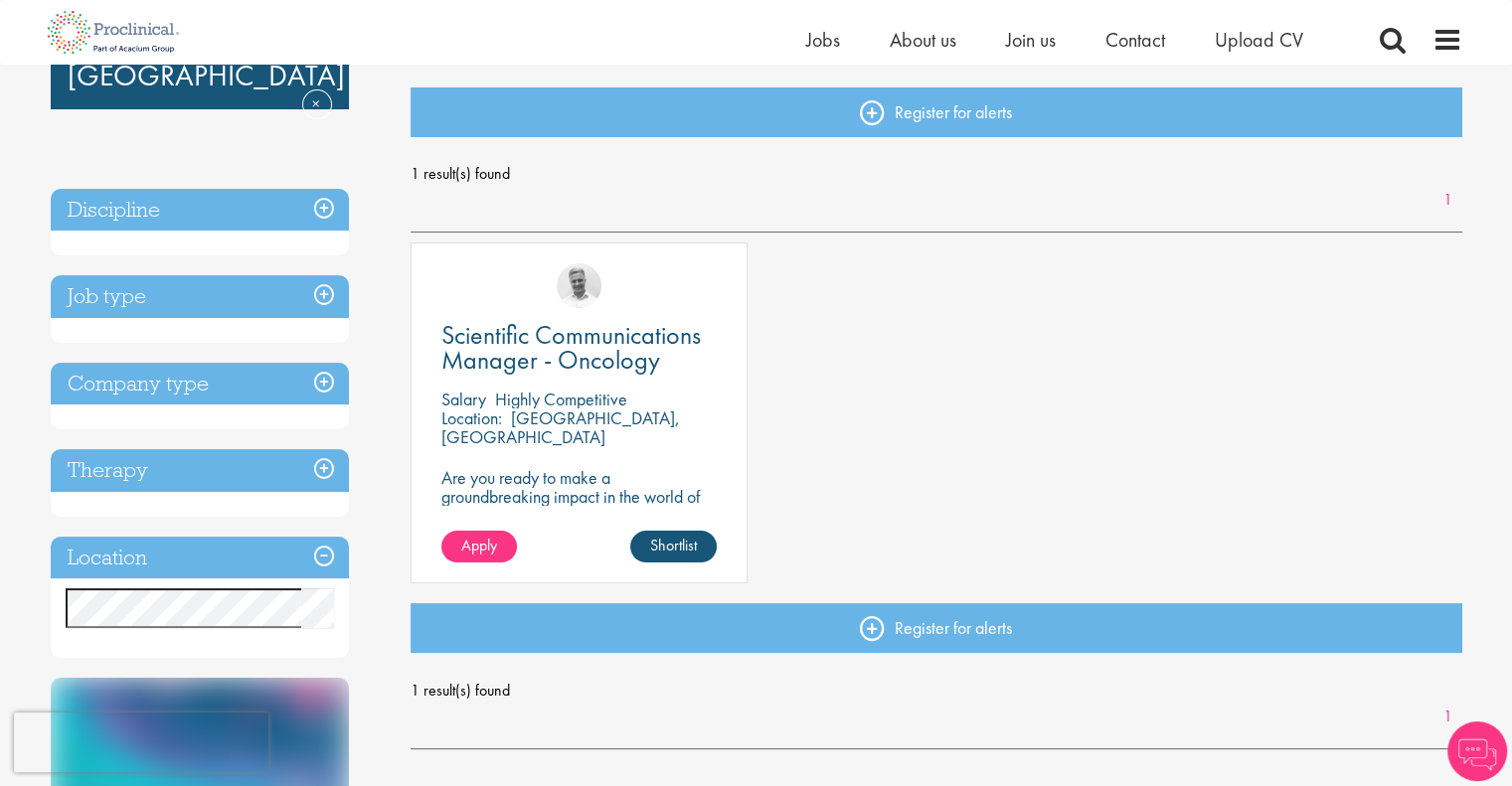
click at [227, 392] on h3 "Company type" at bounding box center [200, 383] width 299 height 43
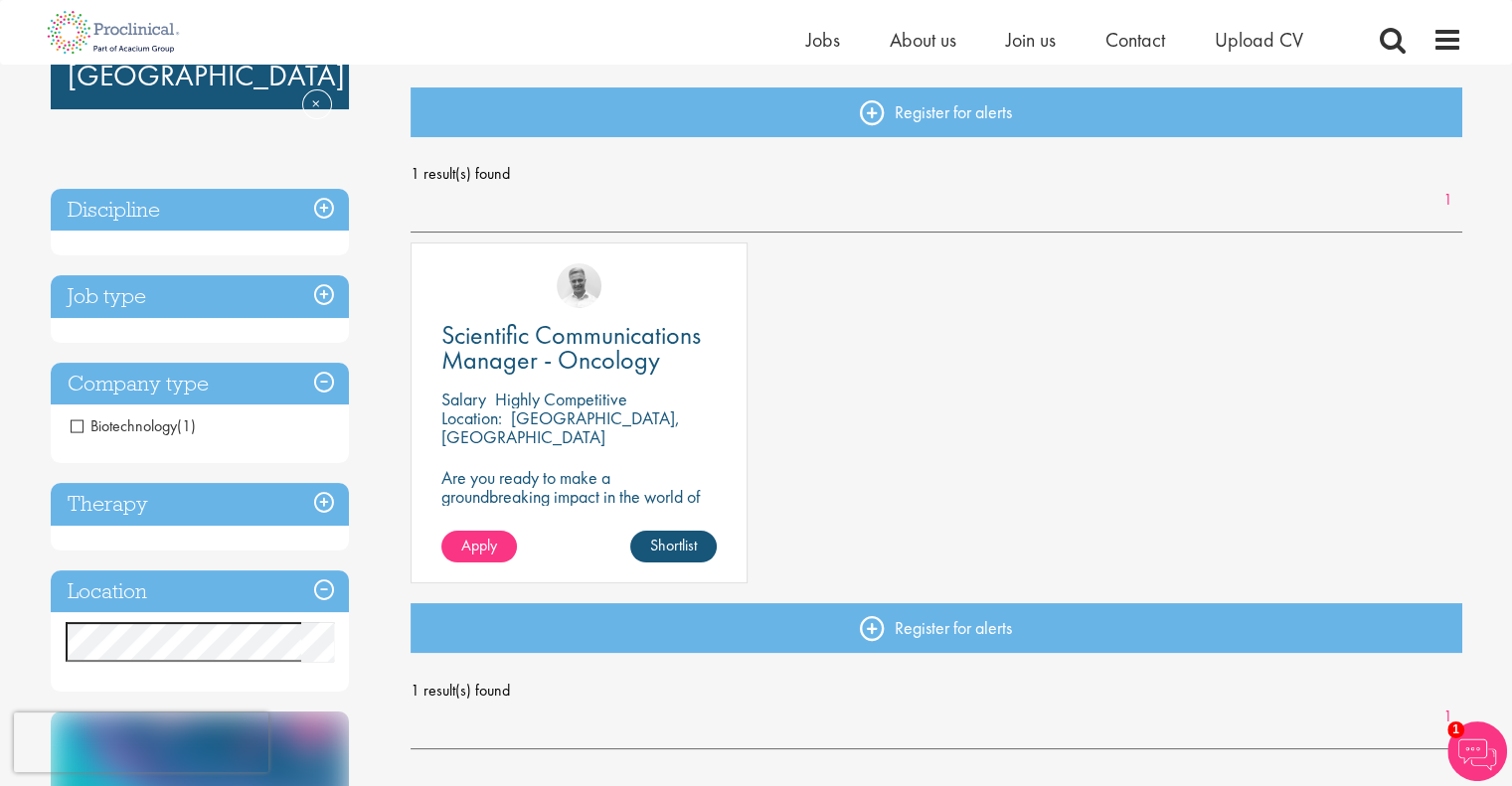
click at [86, 422] on span "Biotechnology" at bounding box center [123, 425] width 107 height 21
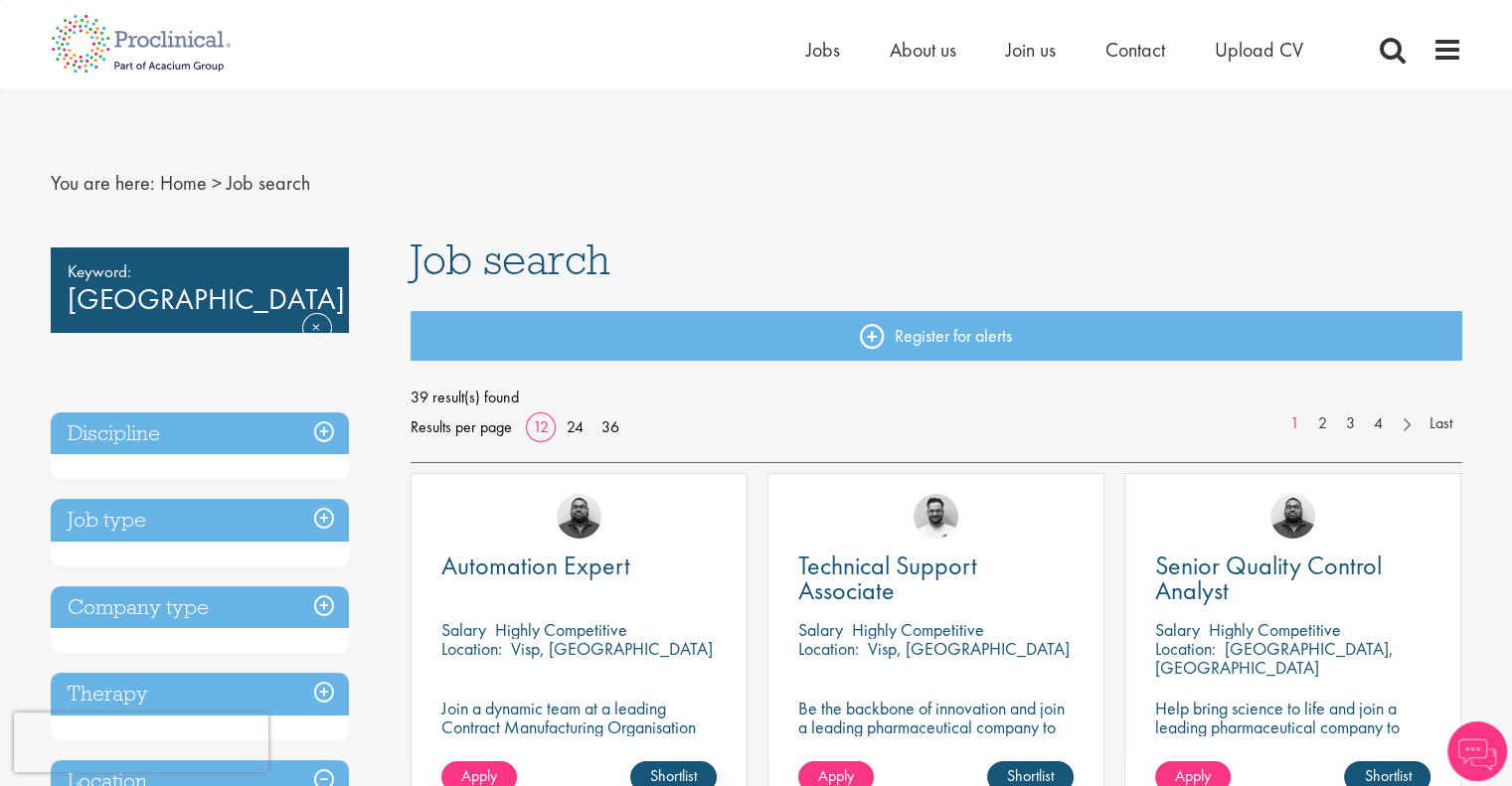
click at [179, 586] on h3 "Company type" at bounding box center [200, 607] width 299 height 43
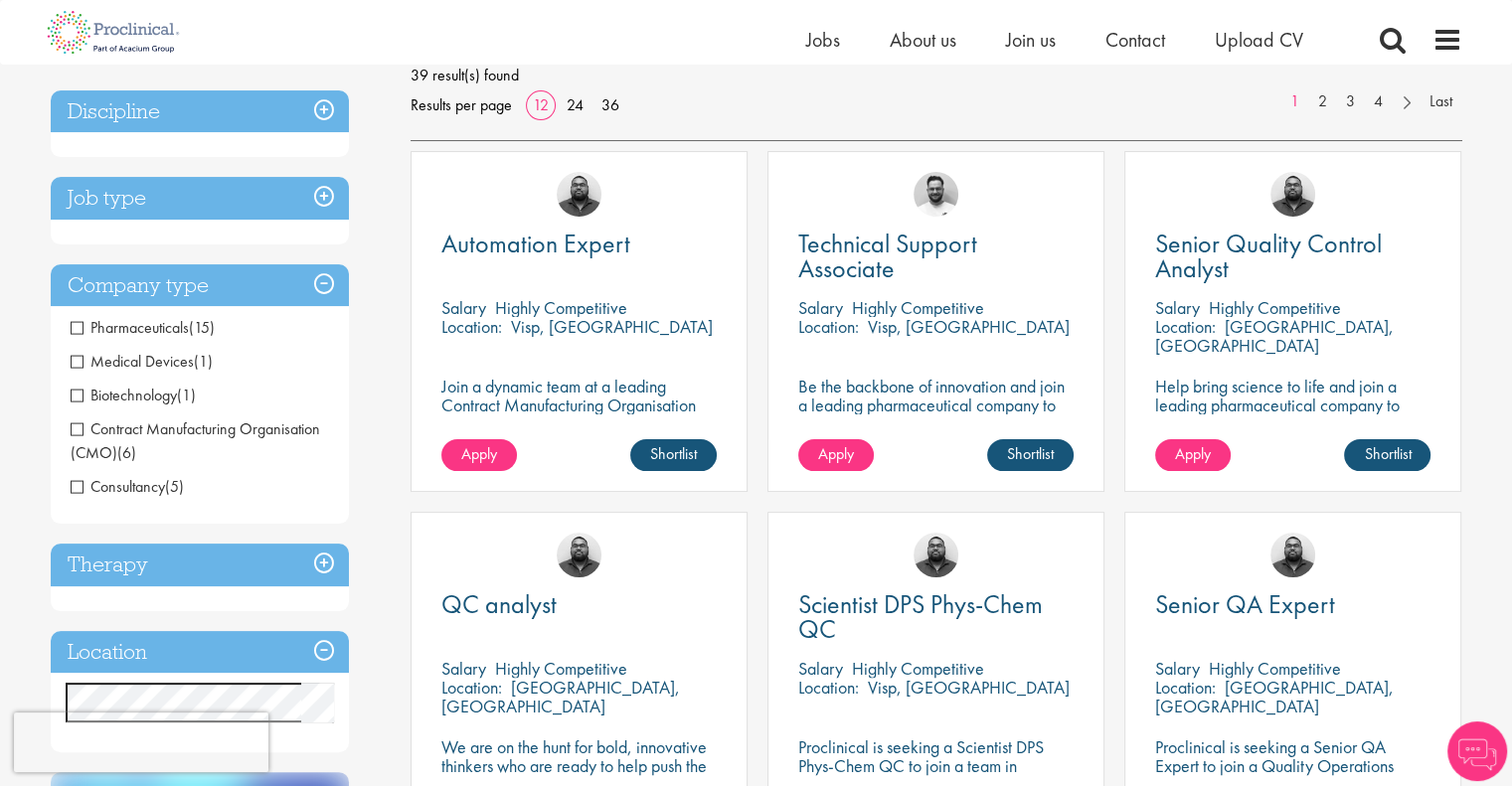
scroll to position [298, 0]
click at [123, 364] on span "Medical Devices" at bounding box center [132, 359] width 123 height 21
